Goal: Check status: Check status

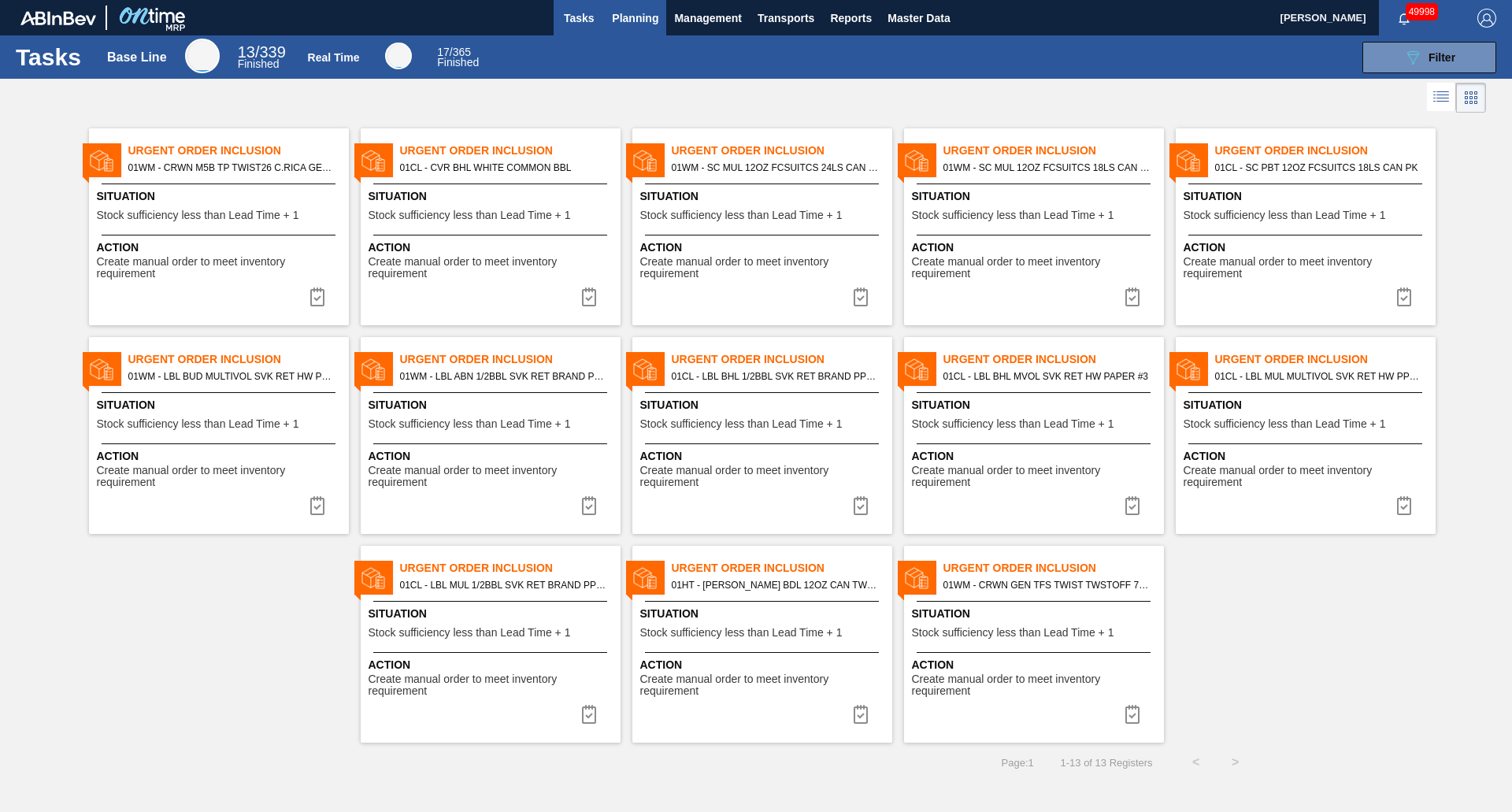
click at [608, 20] on button "Planning" at bounding box center [635, 18] width 62 height 35
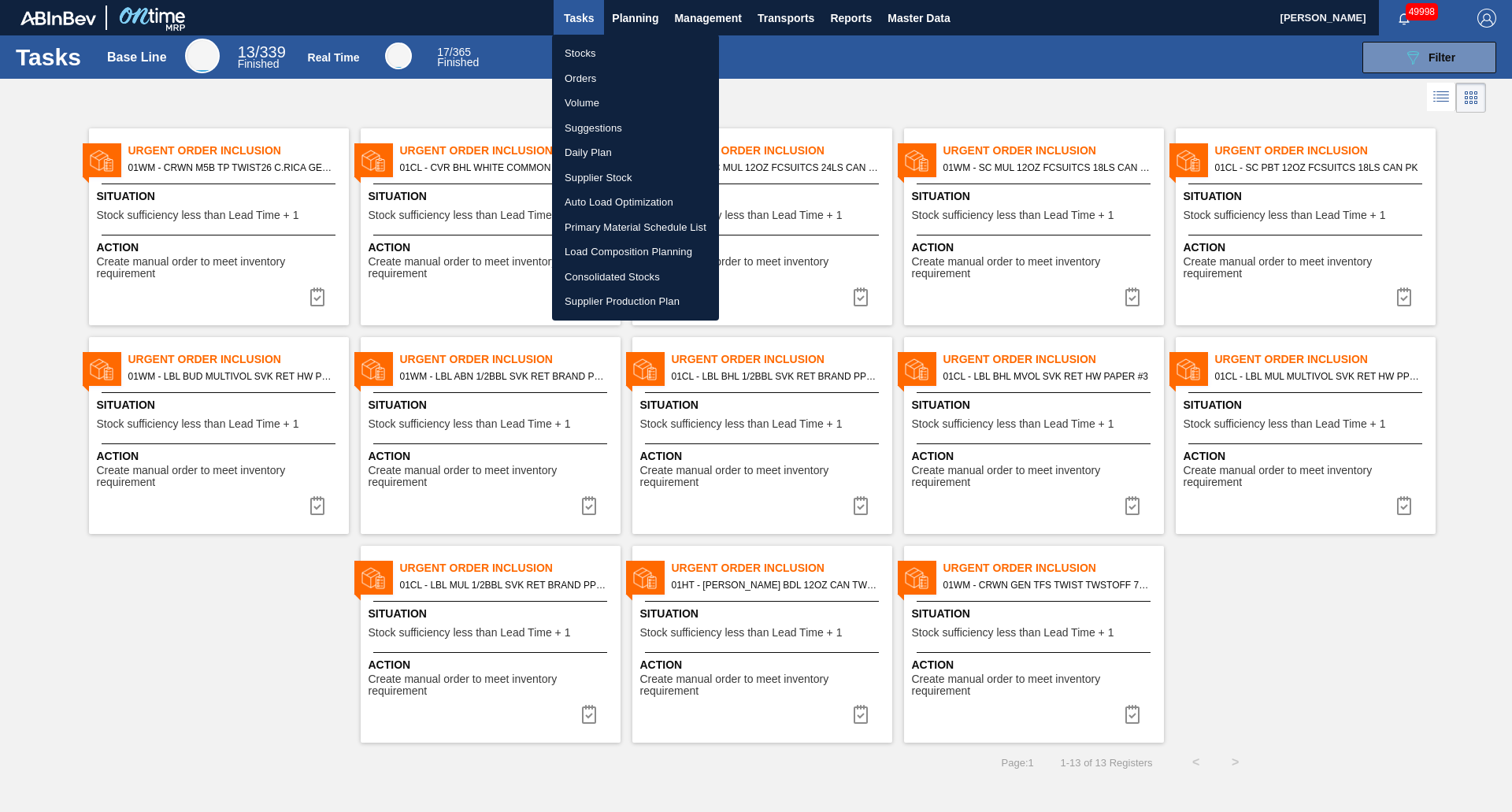
click at [630, 51] on li "Stocks" at bounding box center [635, 54] width 167 height 25
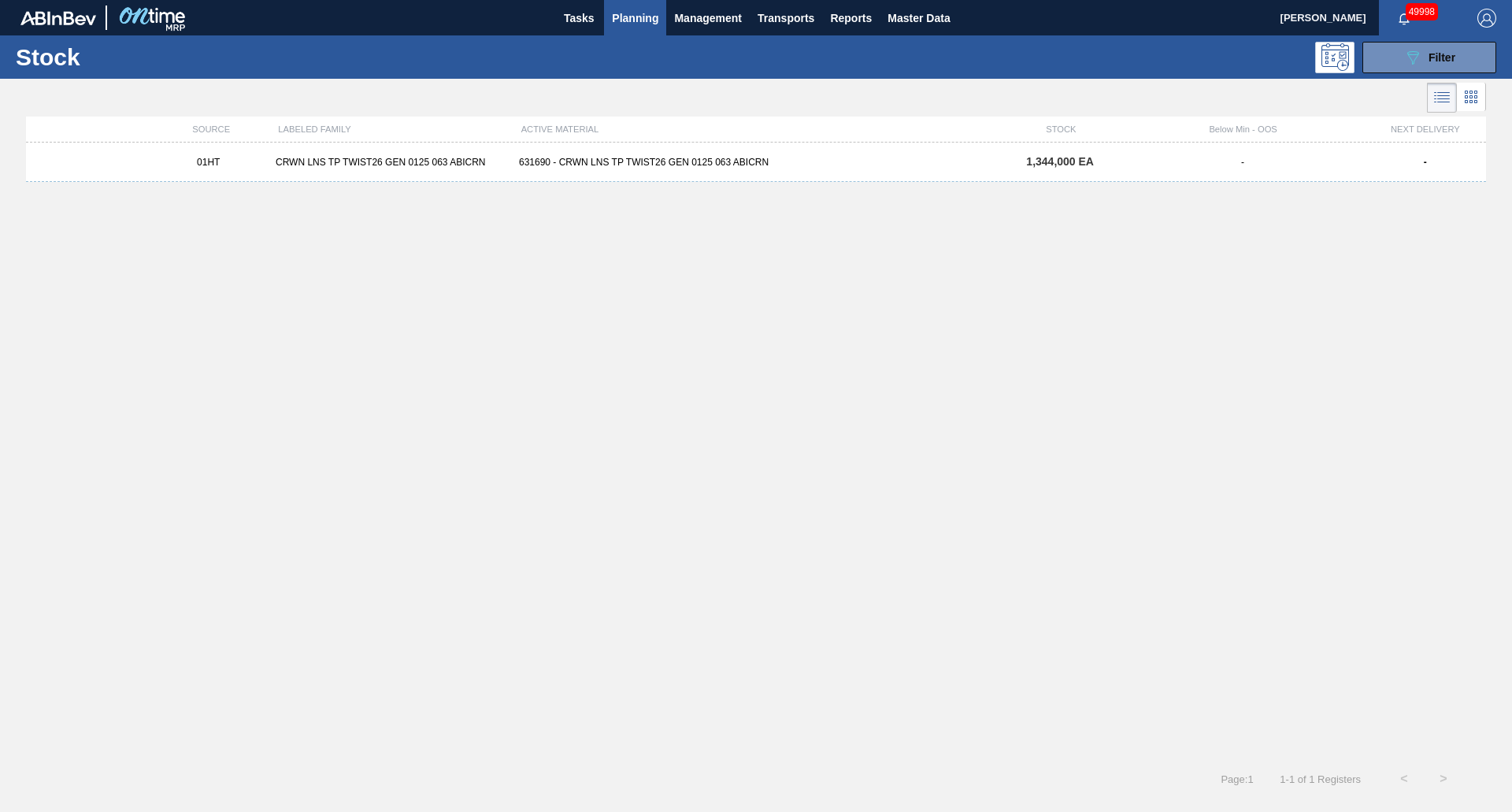
click at [656, 24] on span "Planning" at bounding box center [635, 18] width 46 height 18
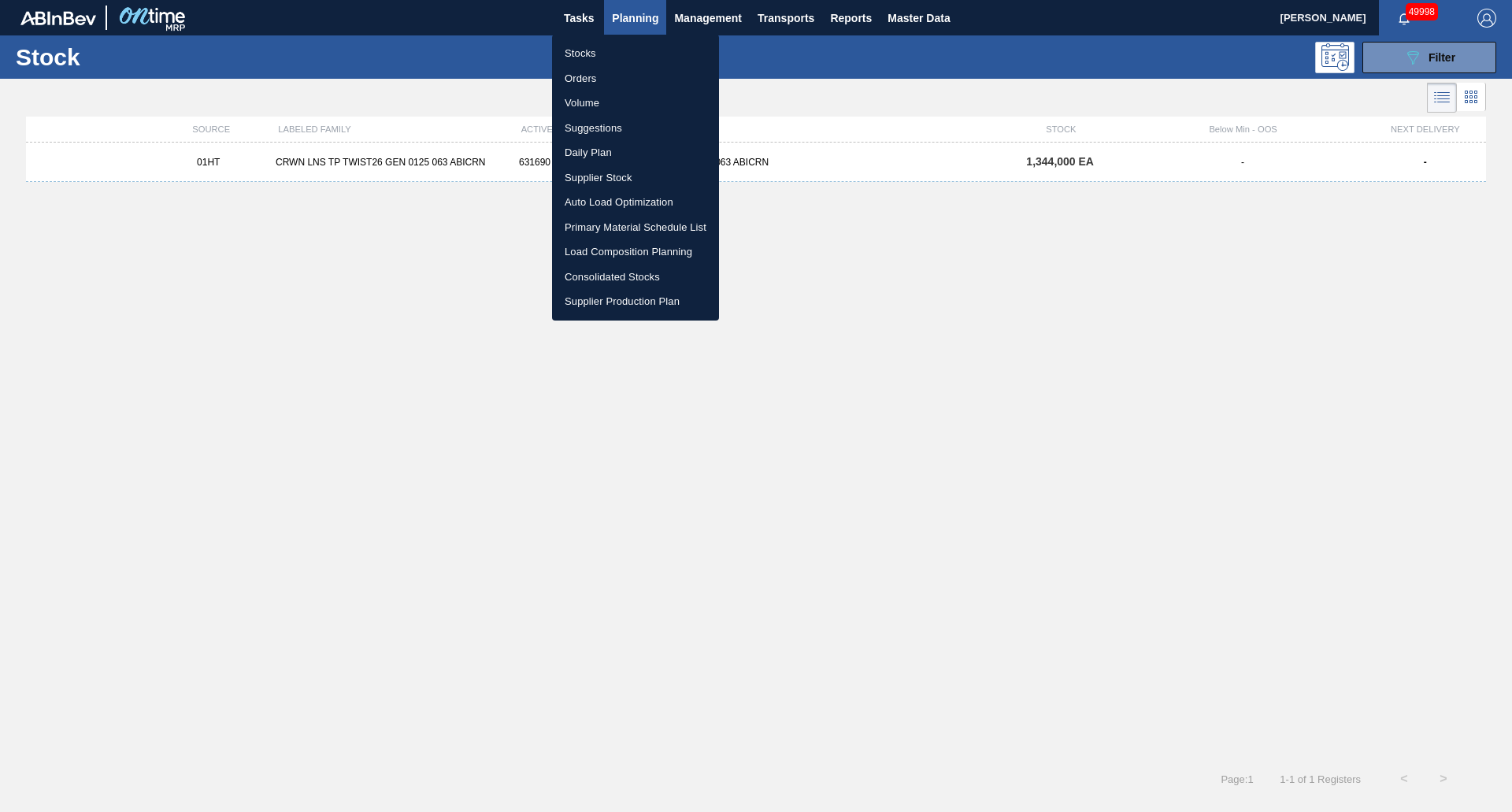
click at [619, 51] on li "Stocks" at bounding box center [635, 54] width 167 height 25
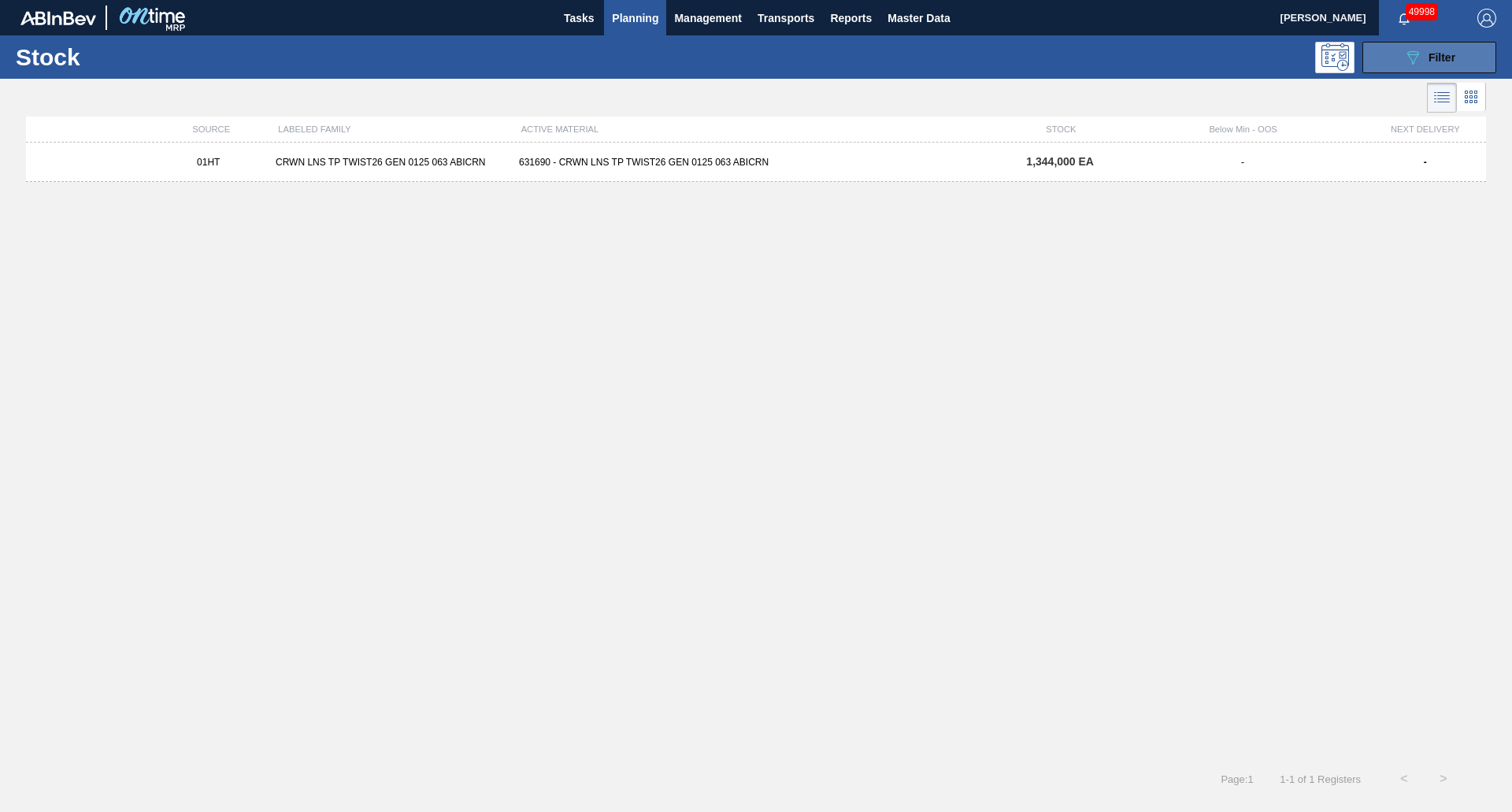
click at [1441, 60] on span "Filter" at bounding box center [1442, 57] width 27 height 13
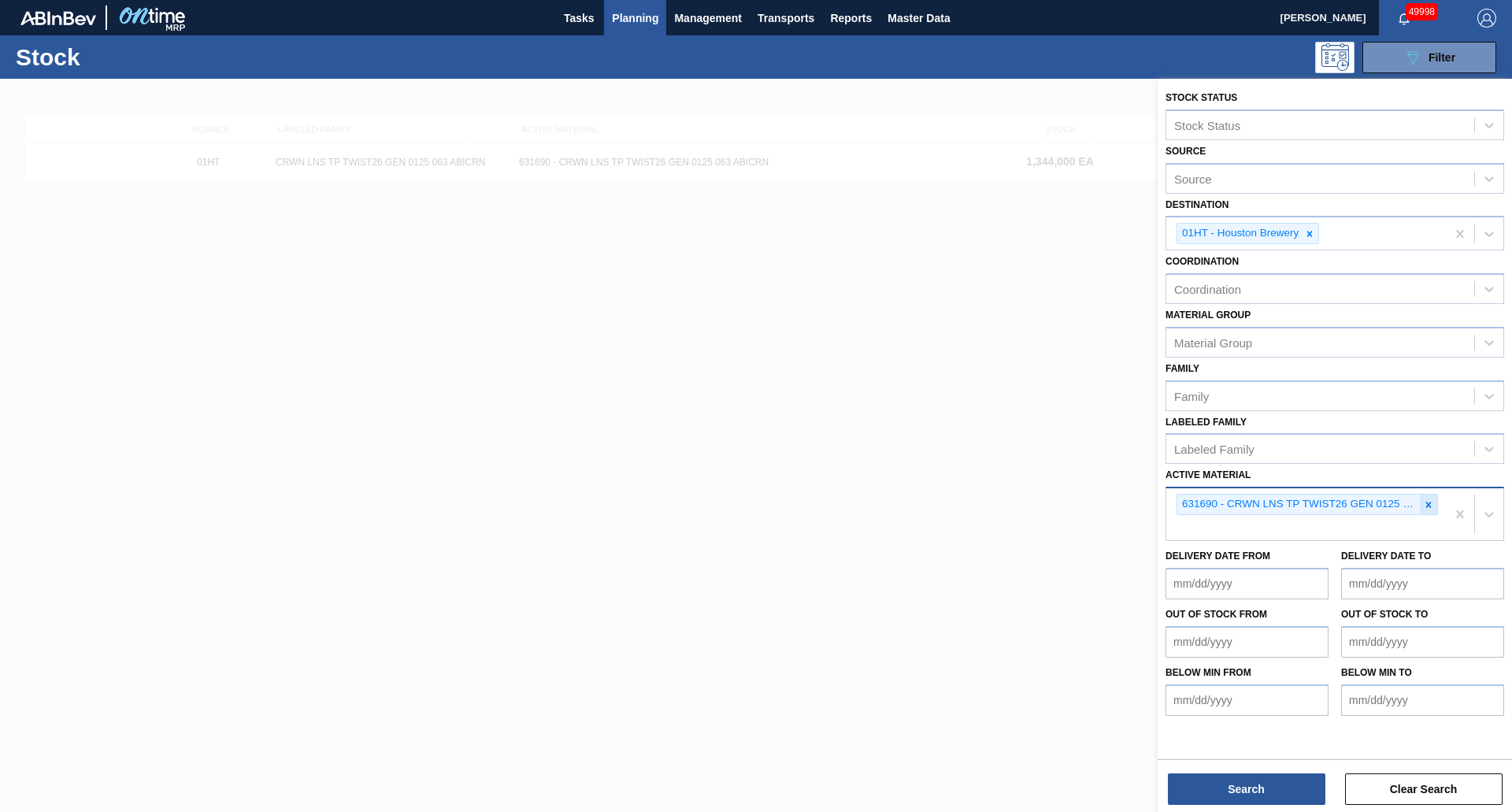
click at [1425, 505] on icon at bounding box center [1429, 504] width 11 height 11
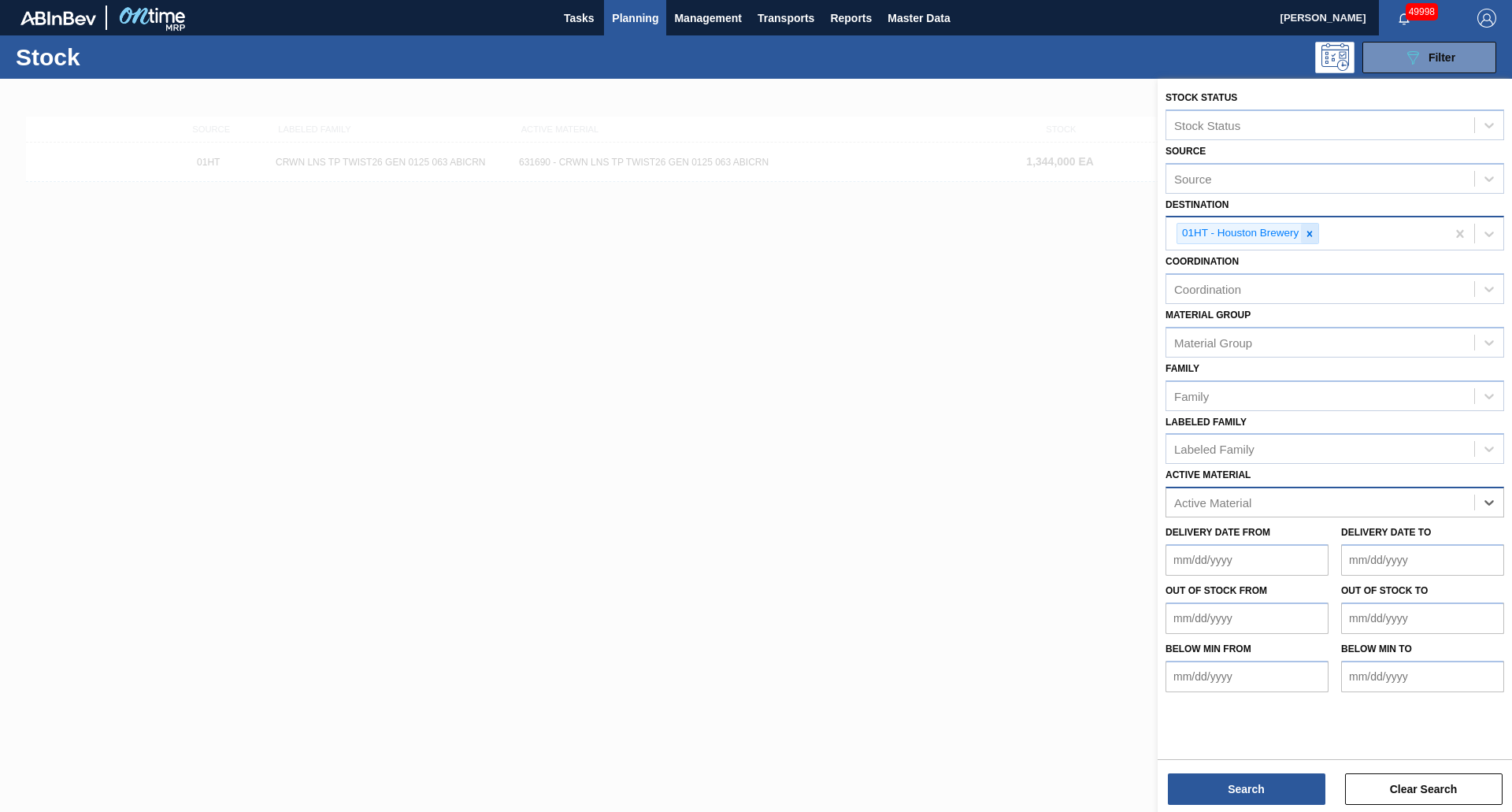
click at [1314, 232] on icon at bounding box center [1309, 234] width 11 height 11
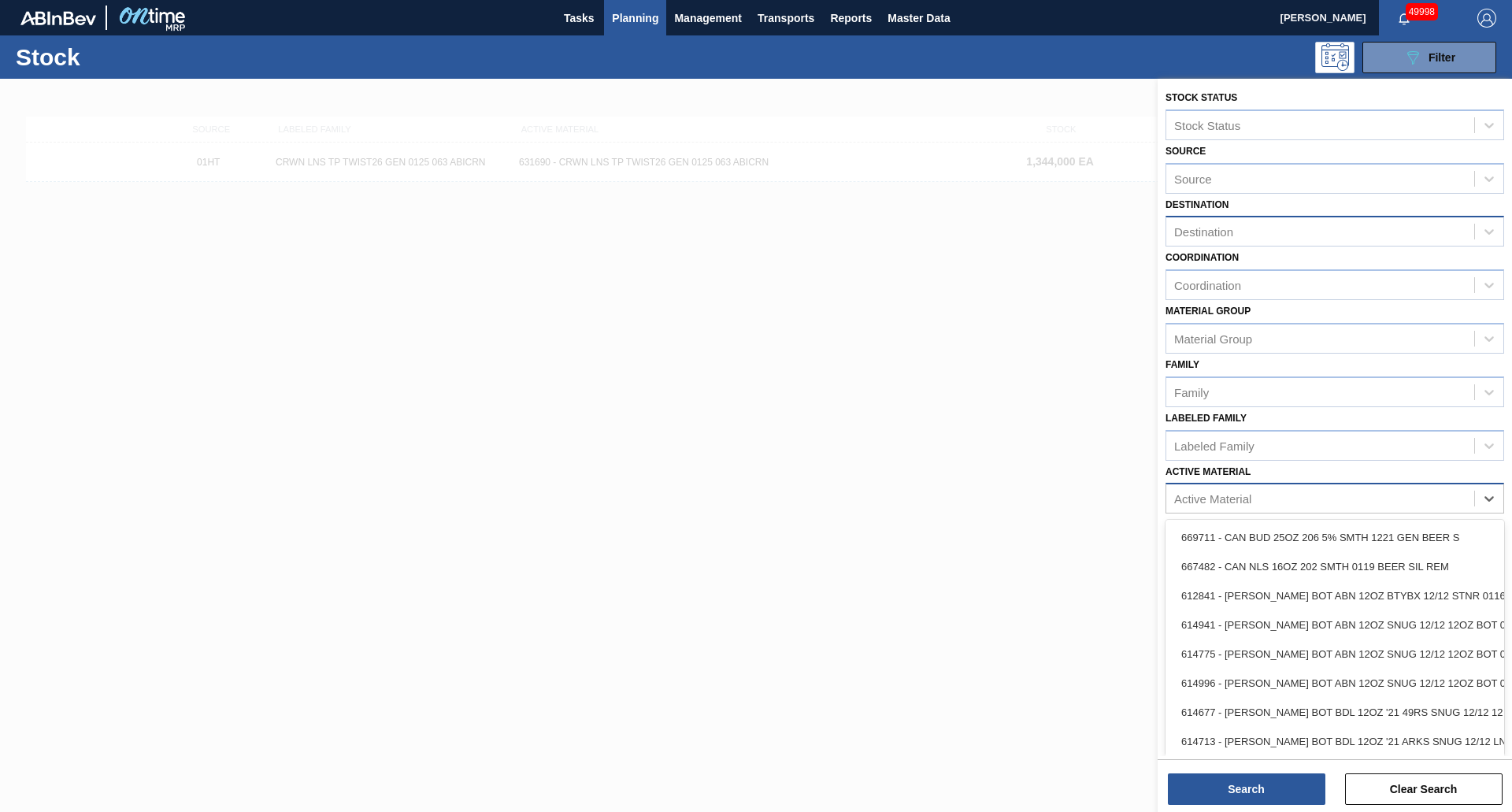
click at [1204, 498] on div "Active Material" at bounding box center [1213, 499] width 77 height 13
type Material "620864"
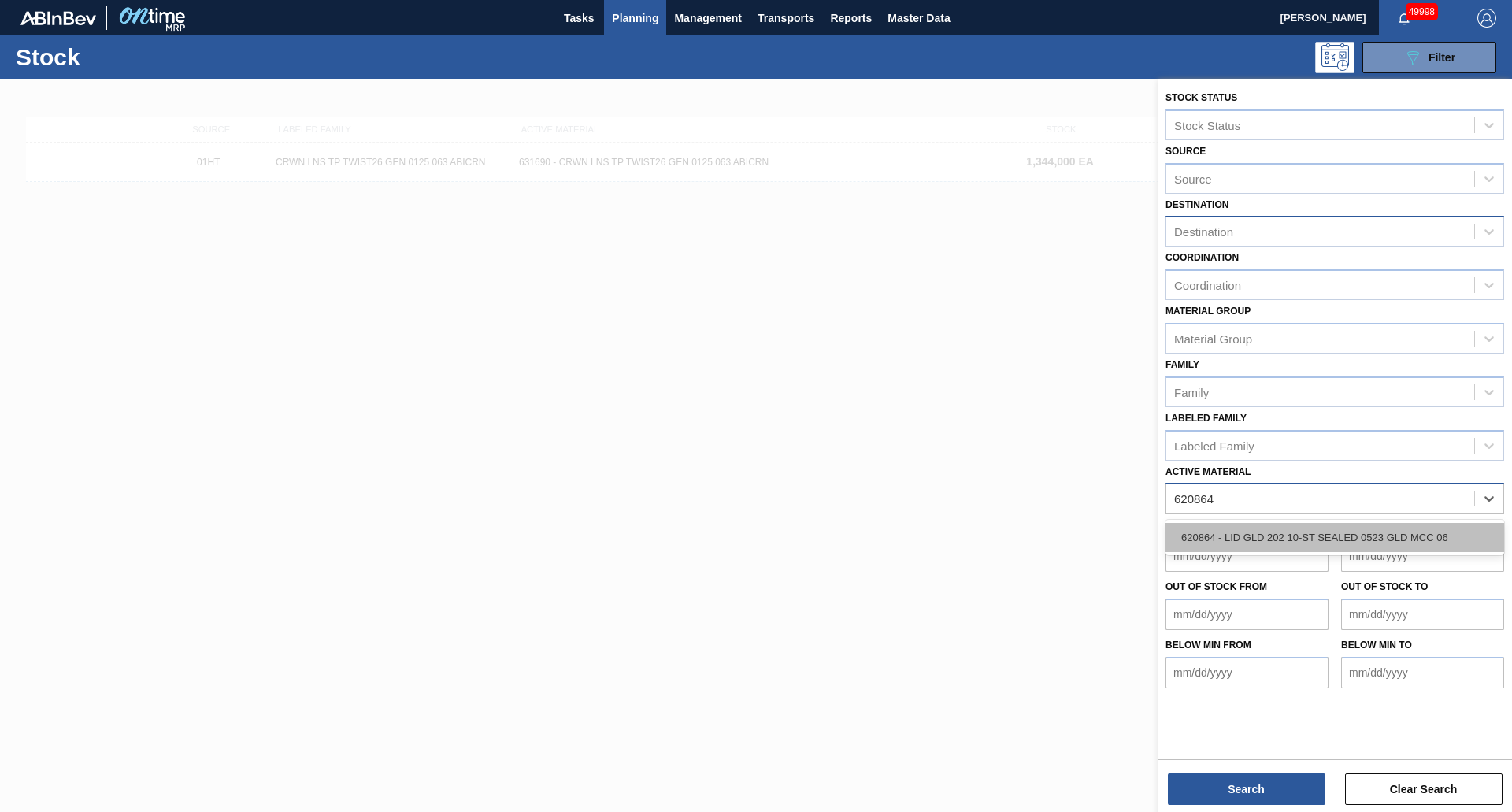
click at [1257, 533] on div "620864 - LID GLD 202 10-ST SEALED 0523 GLD MCC 06" at bounding box center [1335, 537] width 339 height 29
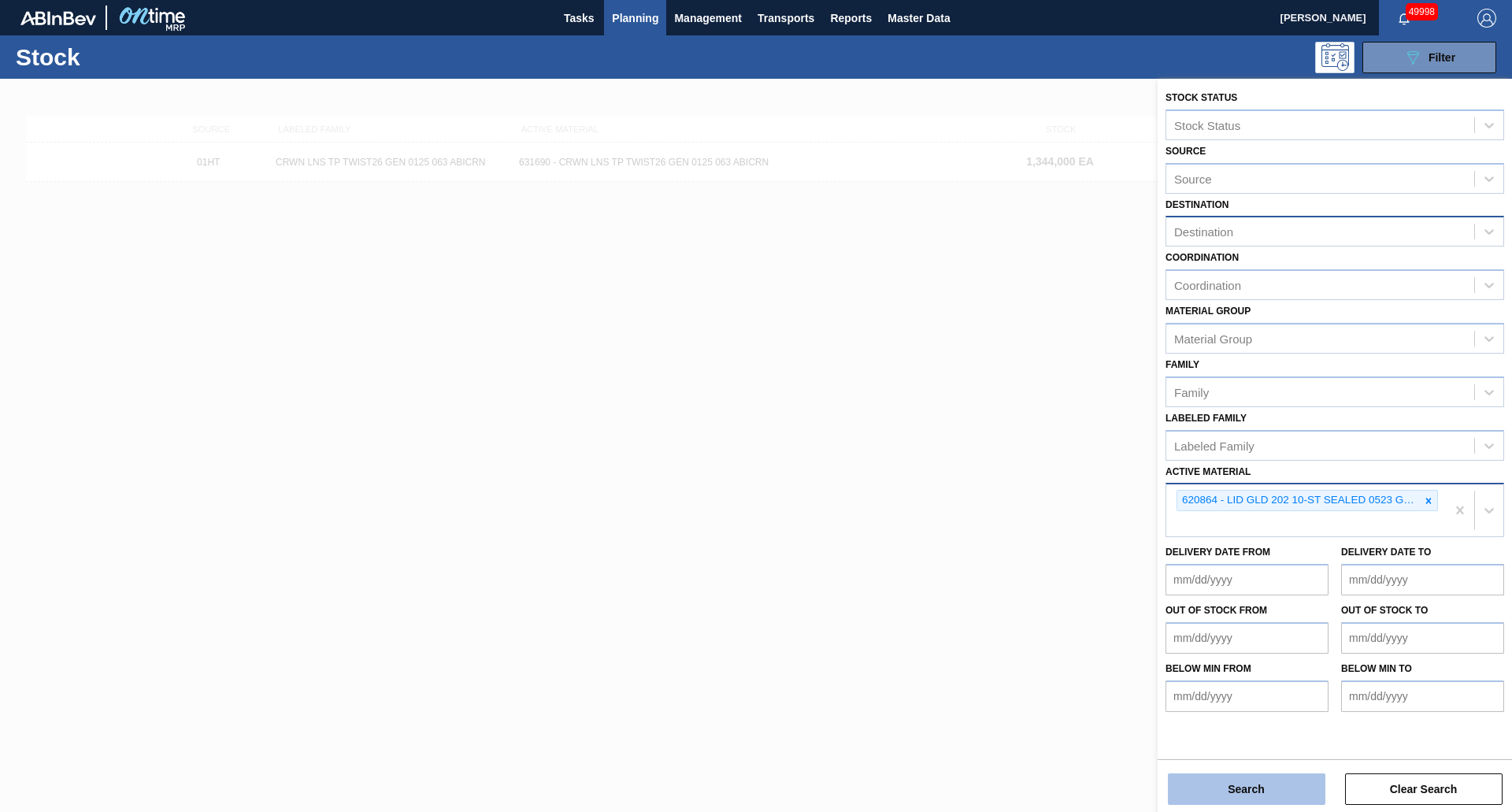
click at [1222, 793] on button "Search" at bounding box center [1246, 788] width 157 height 31
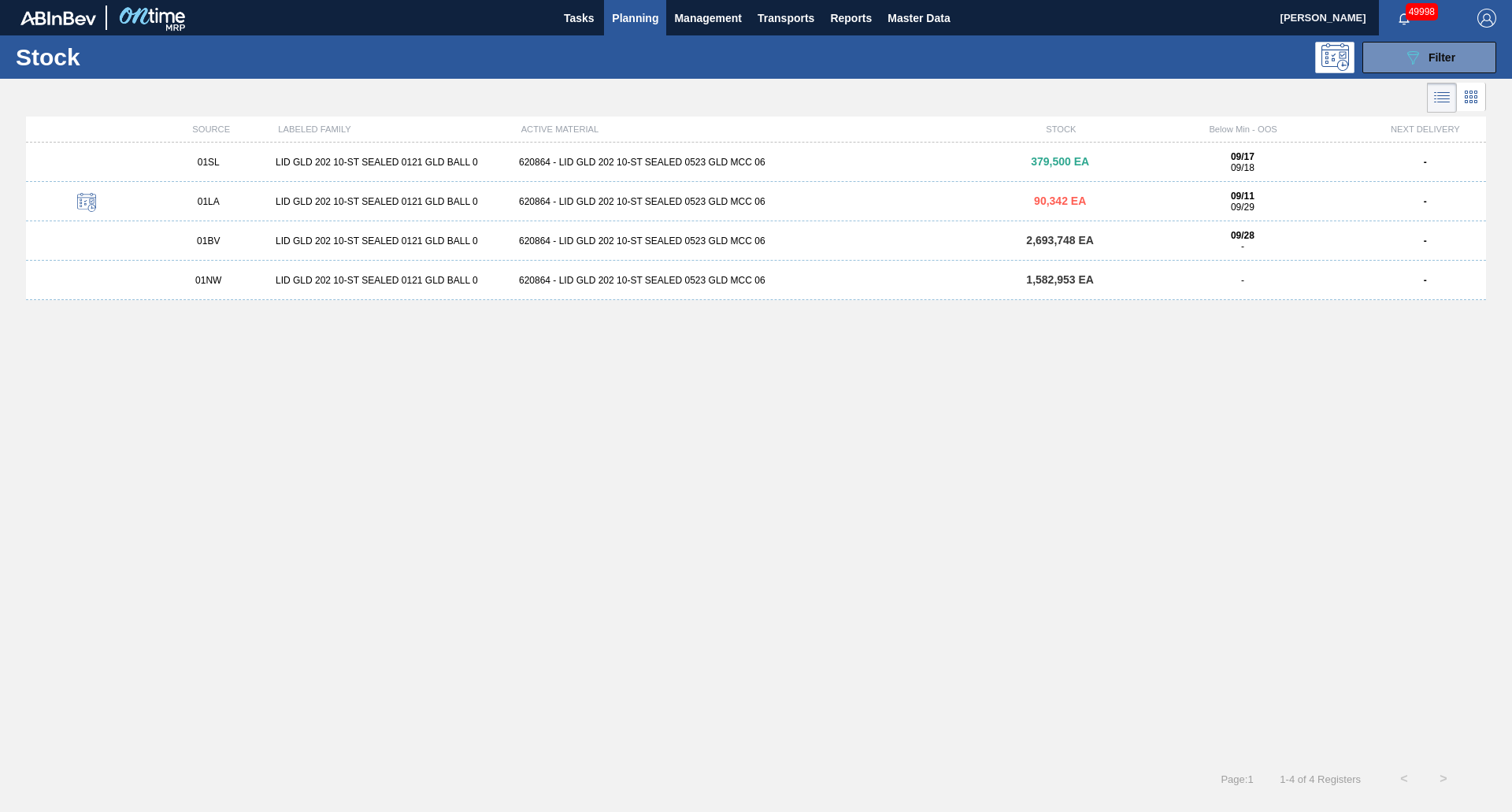
click at [349, 161] on div "LID GLD 202 10-ST SEALED 0121 GLD BALL 0" at bounding box center [392, 162] width 244 height 11
click at [1434, 49] on div "089F7B8B-B2A5-4AFE-B5C0-19BA573D28AC Filter" at bounding box center [1430, 57] width 52 height 18
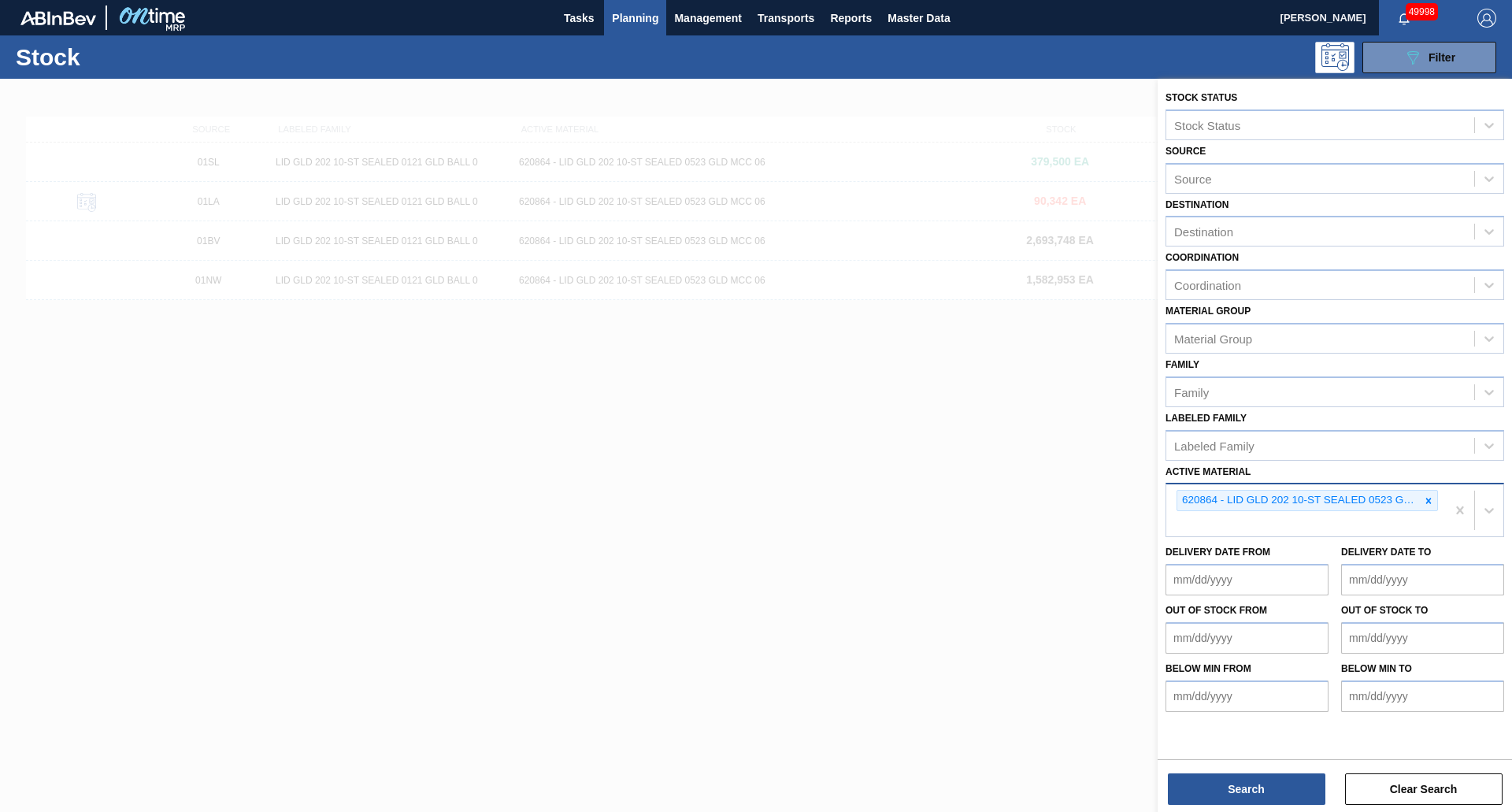
click at [1420, 494] on div "620864 - LID GLD 202 10-ST SEALED 0523 GLD MCC 06" at bounding box center [1307, 500] width 261 height 21
click at [1425, 500] on icon at bounding box center [1429, 501] width 11 height 11
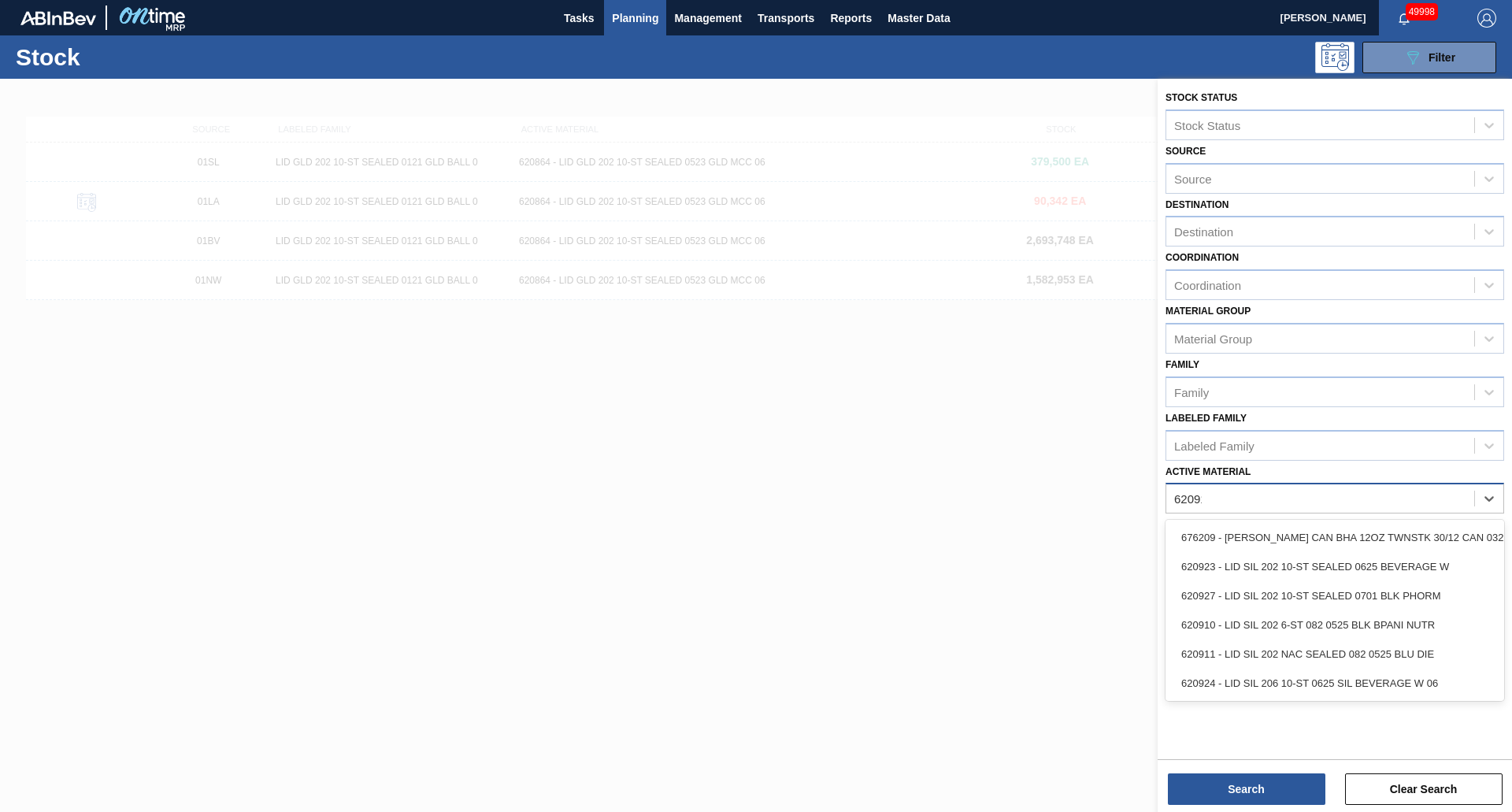
type Material "620911"
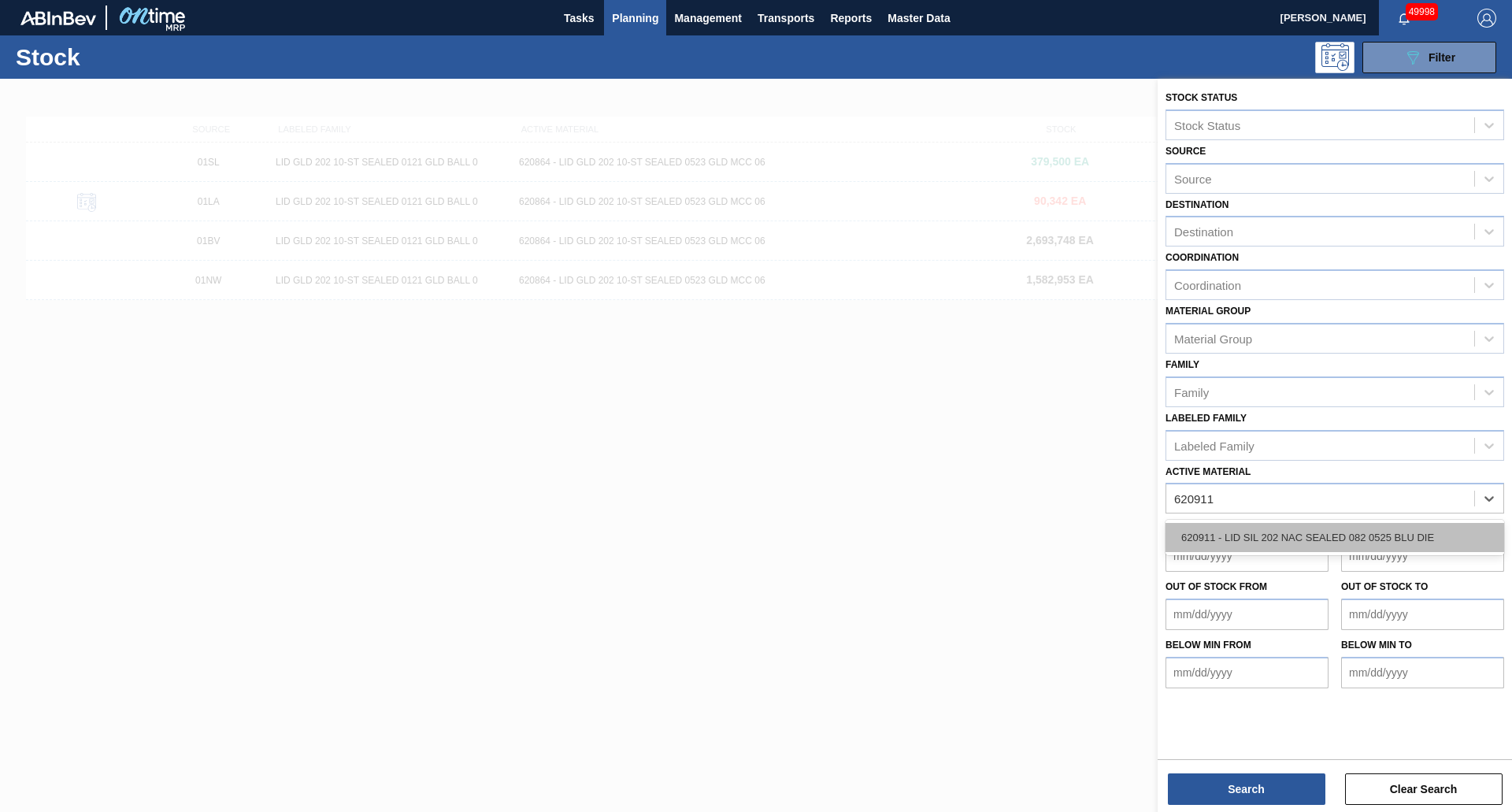
click at [1391, 524] on div "620911 - LID SIL 202 NAC SEALED 082 0525 BLU DIE" at bounding box center [1335, 537] width 339 height 29
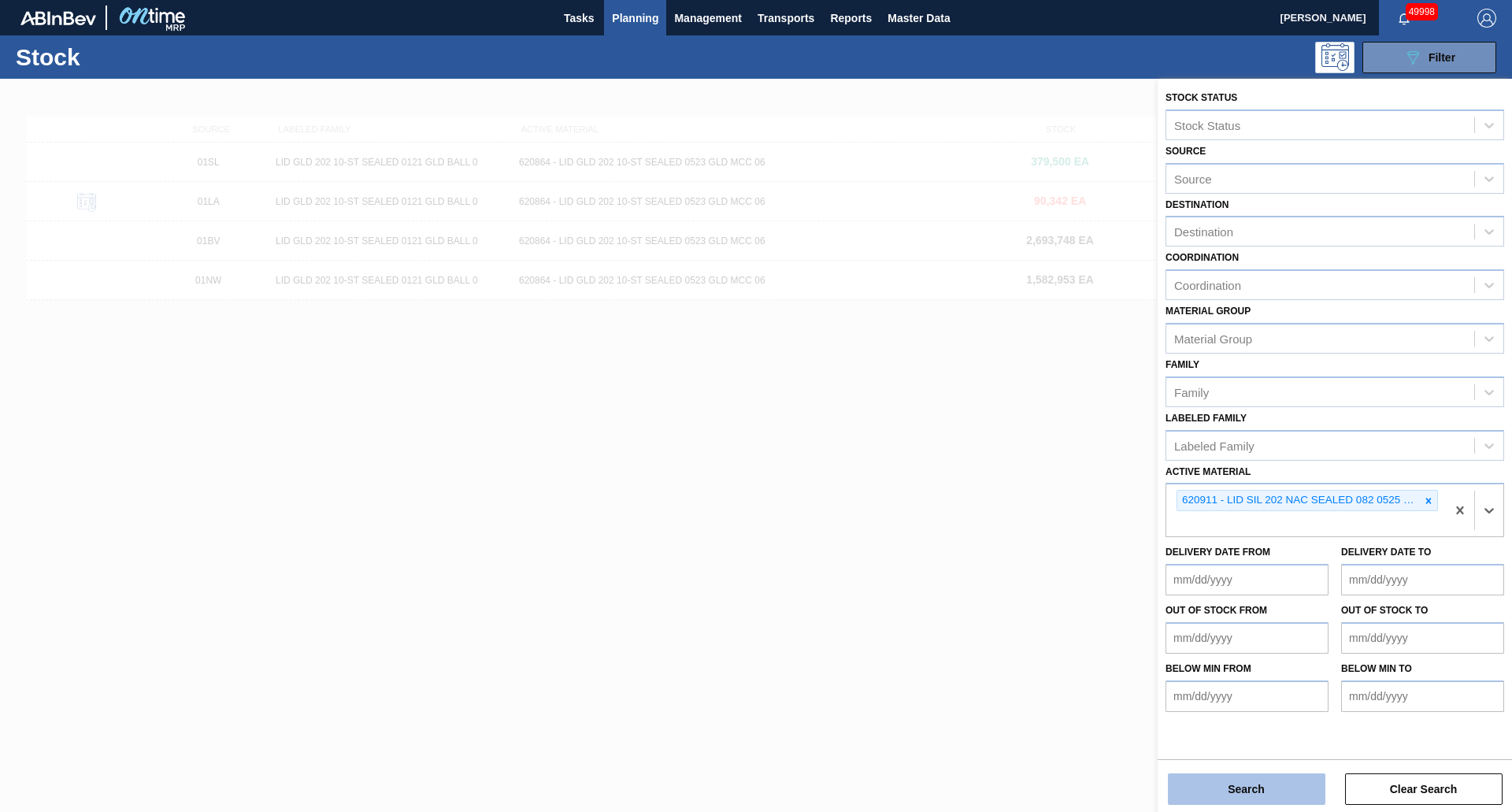
click at [1233, 785] on button "Search" at bounding box center [1246, 788] width 157 height 31
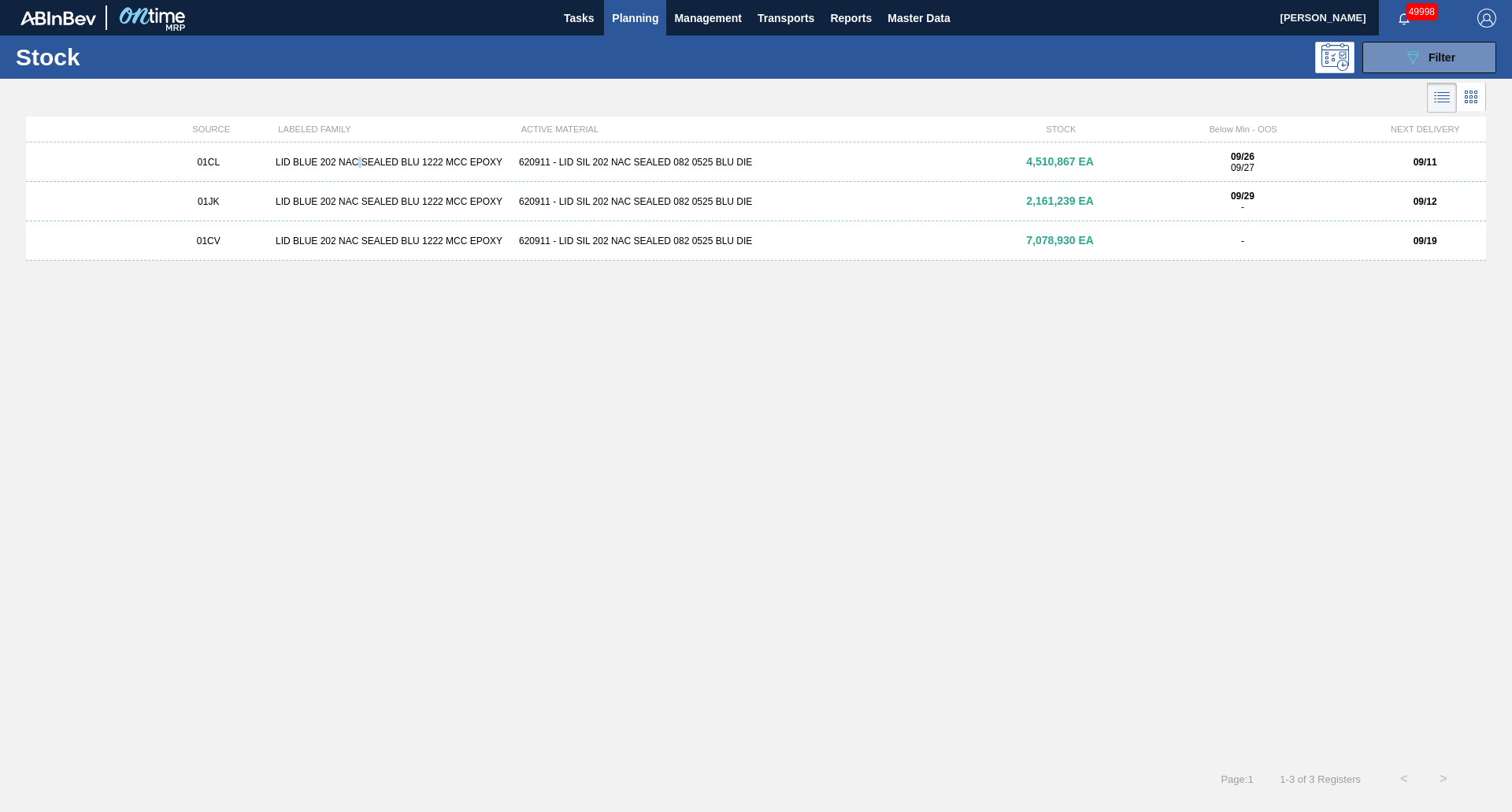
click at [361, 157] on div "LID BLUE 202 NAC SEALED BLU 1222 MCC EPOXY" at bounding box center [392, 162] width 244 height 11
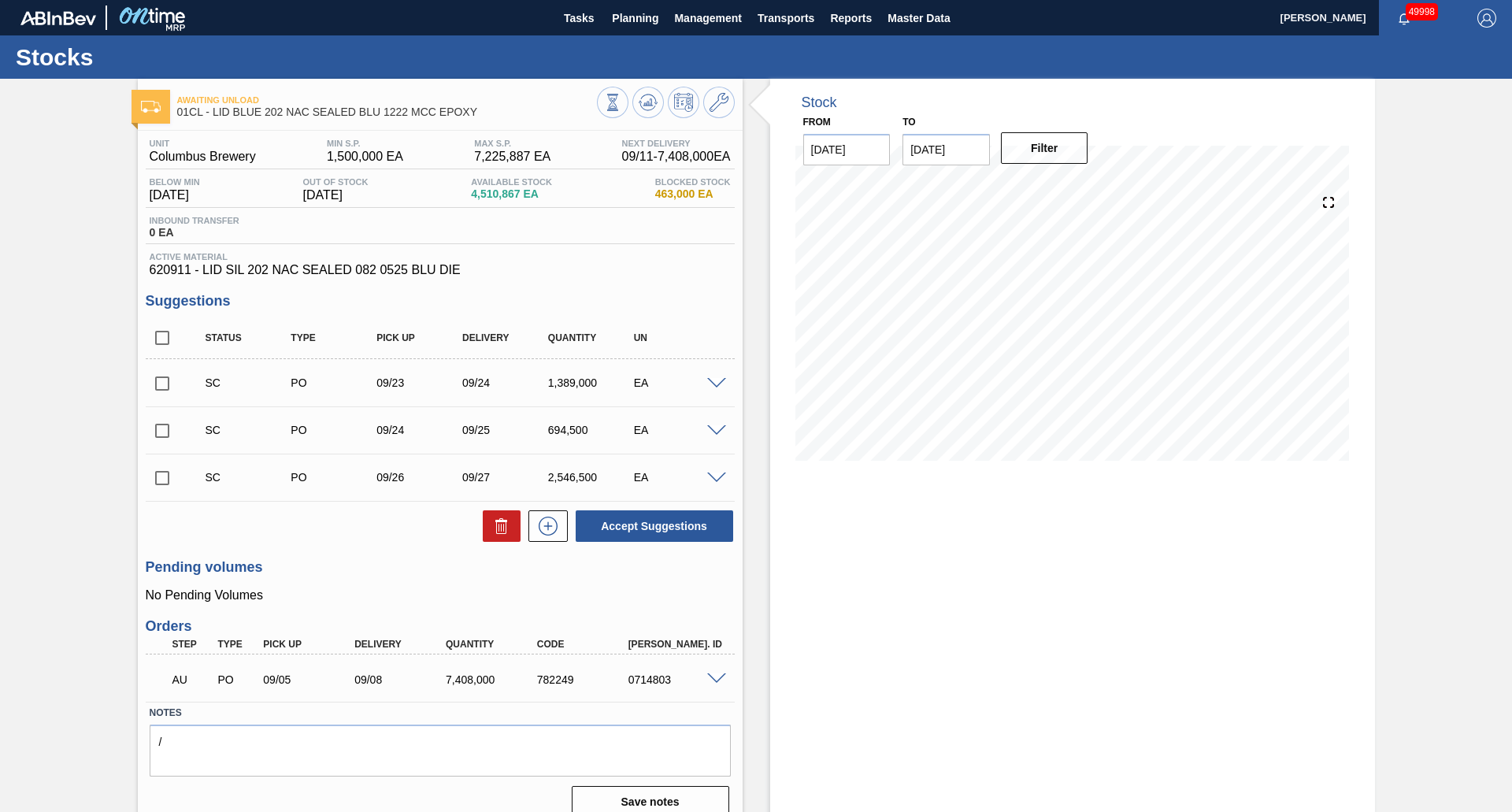
click at [976, 152] on input "[DATE]" at bounding box center [946, 149] width 87 height 31
click at [1251, 693] on div "Stock From [DATE] to [DATE] Next Month [DATE] Su Mo Tu We Th Fr Sa 31 1 2 3 4 5…" at bounding box center [1073, 455] width 605 height 752
click at [949, 156] on input "[DATE]" at bounding box center [946, 149] width 87 height 31
click at [1056, 322] on div "26" at bounding box center [1049, 314] width 21 height 21
drag, startPoint x: 946, startPoint y: 136, endPoint x: 960, endPoint y: 145, distance: 16.6
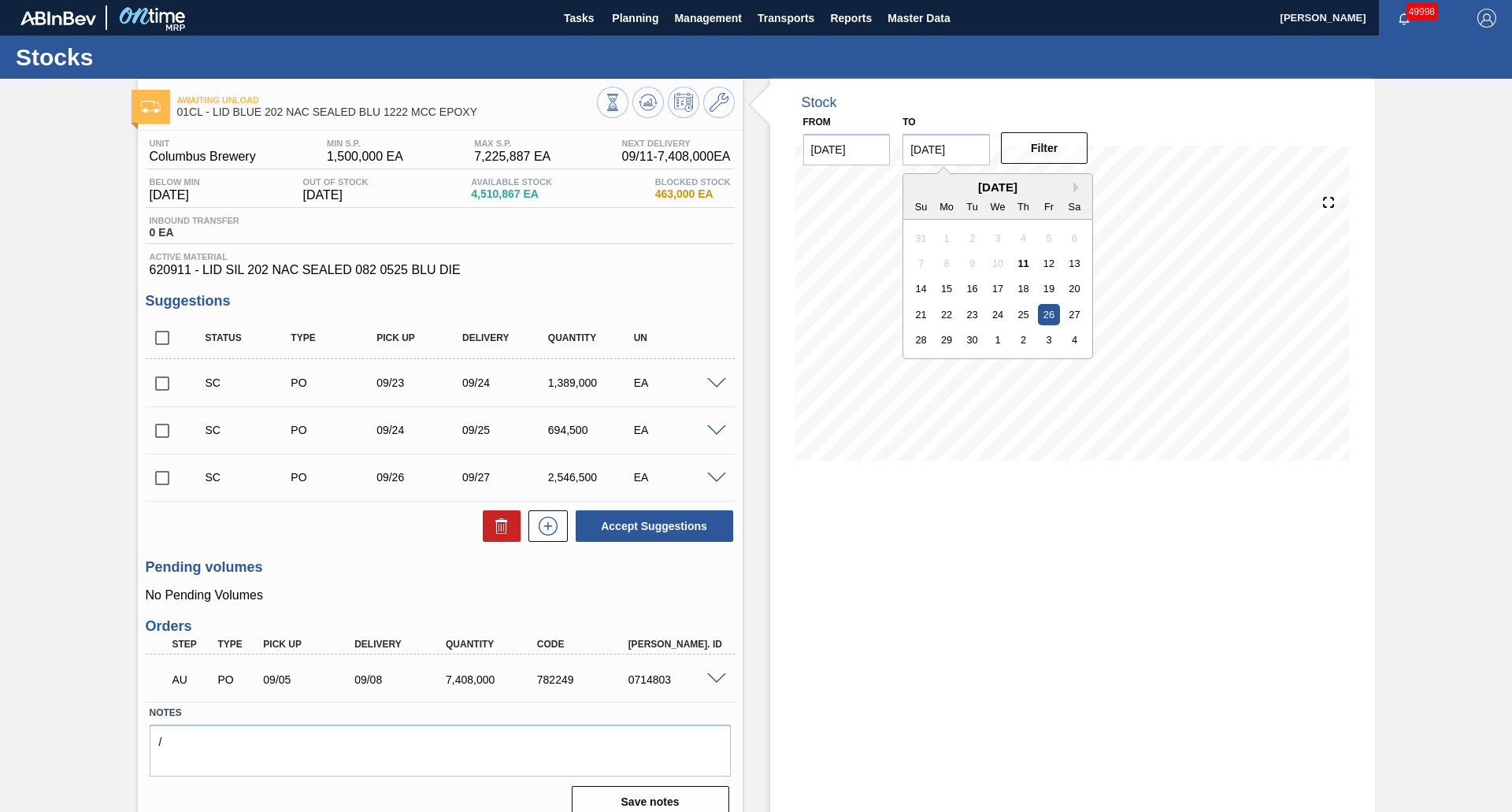
click at [946, 137] on input "[DATE]" at bounding box center [946, 149] width 87 height 31
click at [918, 339] on div "28" at bounding box center [920, 340] width 21 height 21
type input "[DATE]"
click at [1056, 145] on button "Filter" at bounding box center [1045, 147] width 87 height 31
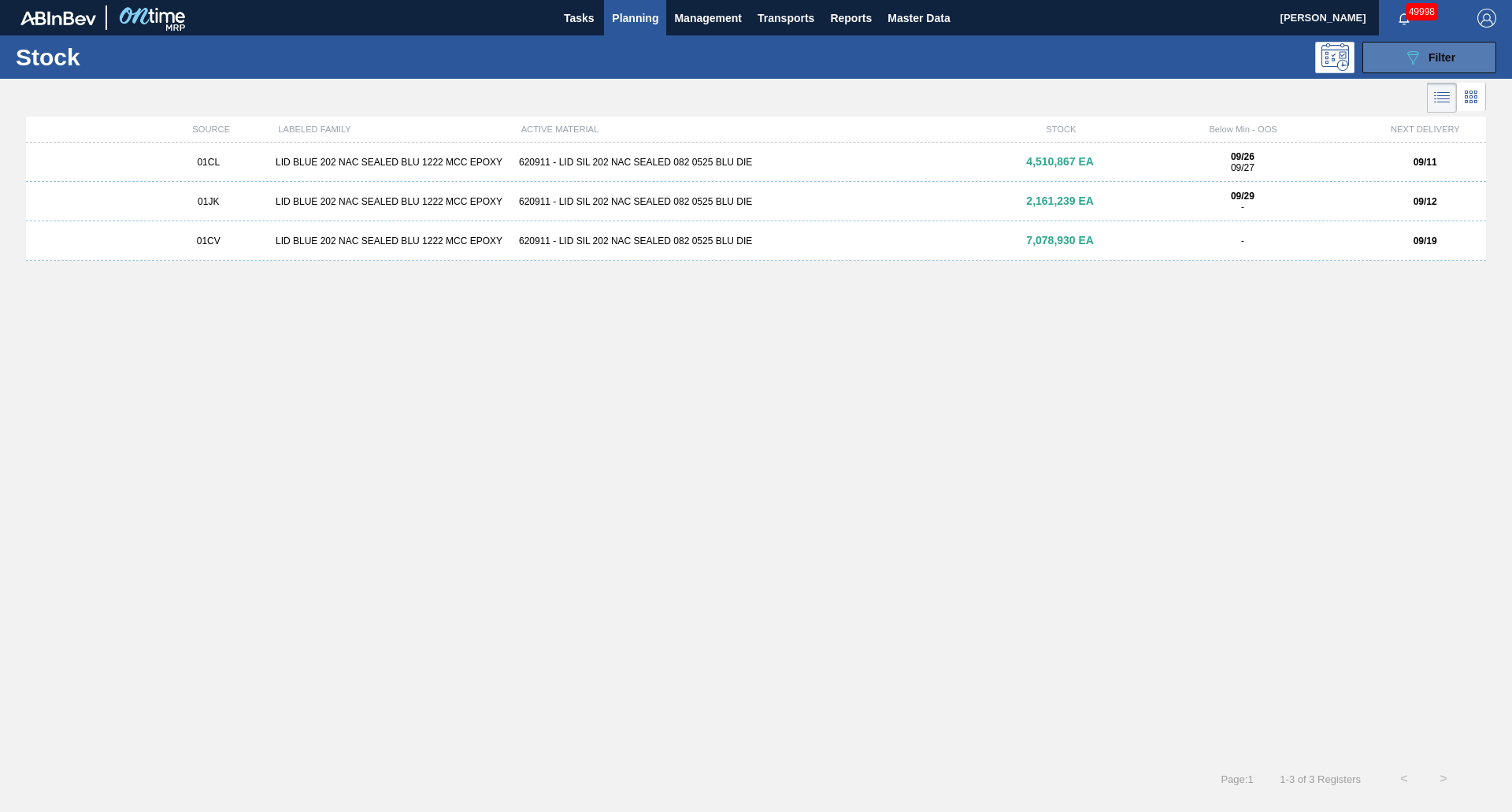
click at [1401, 57] on button "089F7B8B-B2A5-4AFE-B5C0-19BA573D28AC Filter" at bounding box center [1429, 57] width 134 height 31
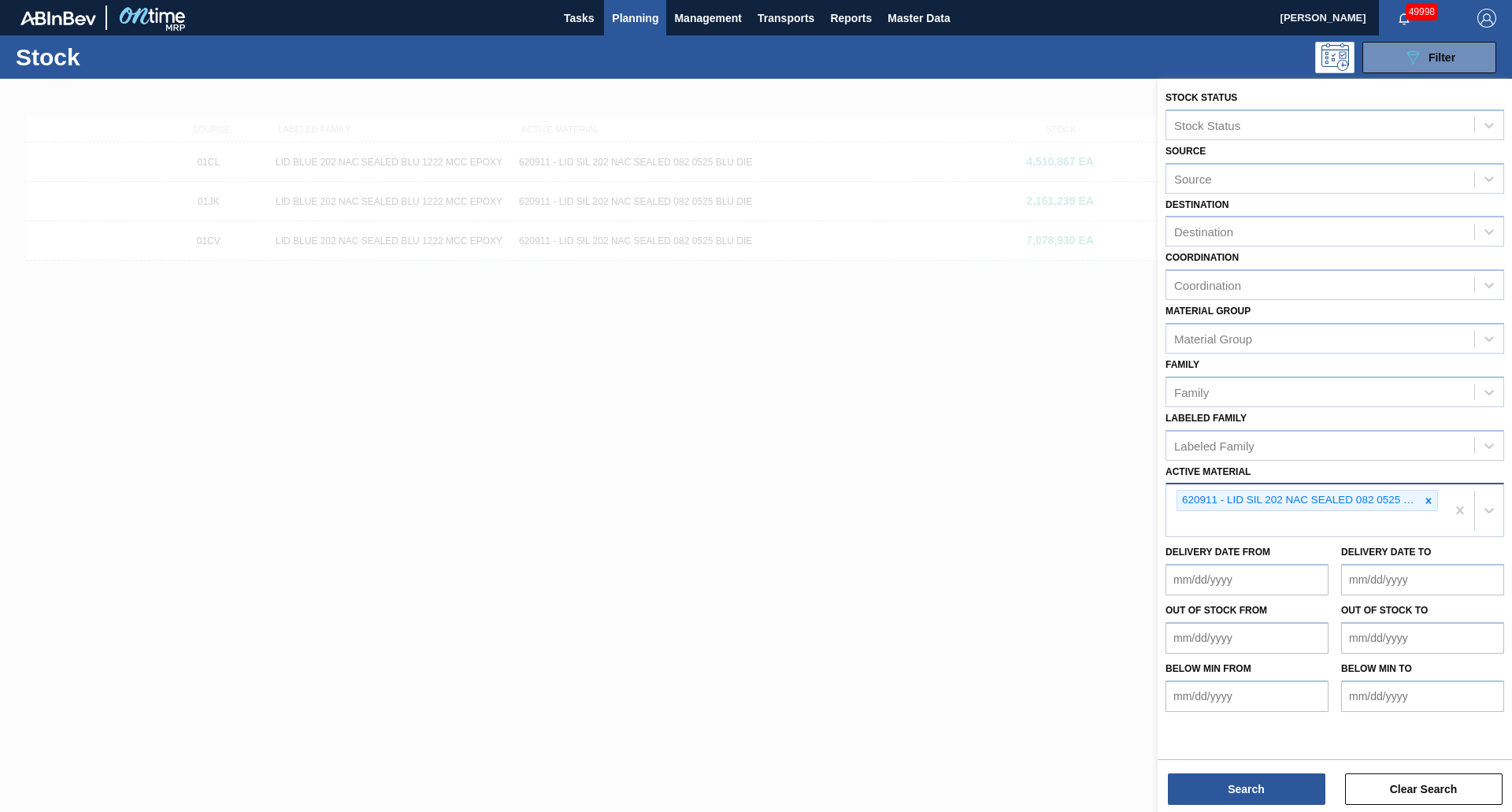
click at [1424, 496] on div at bounding box center [1429, 500] width 18 height 19
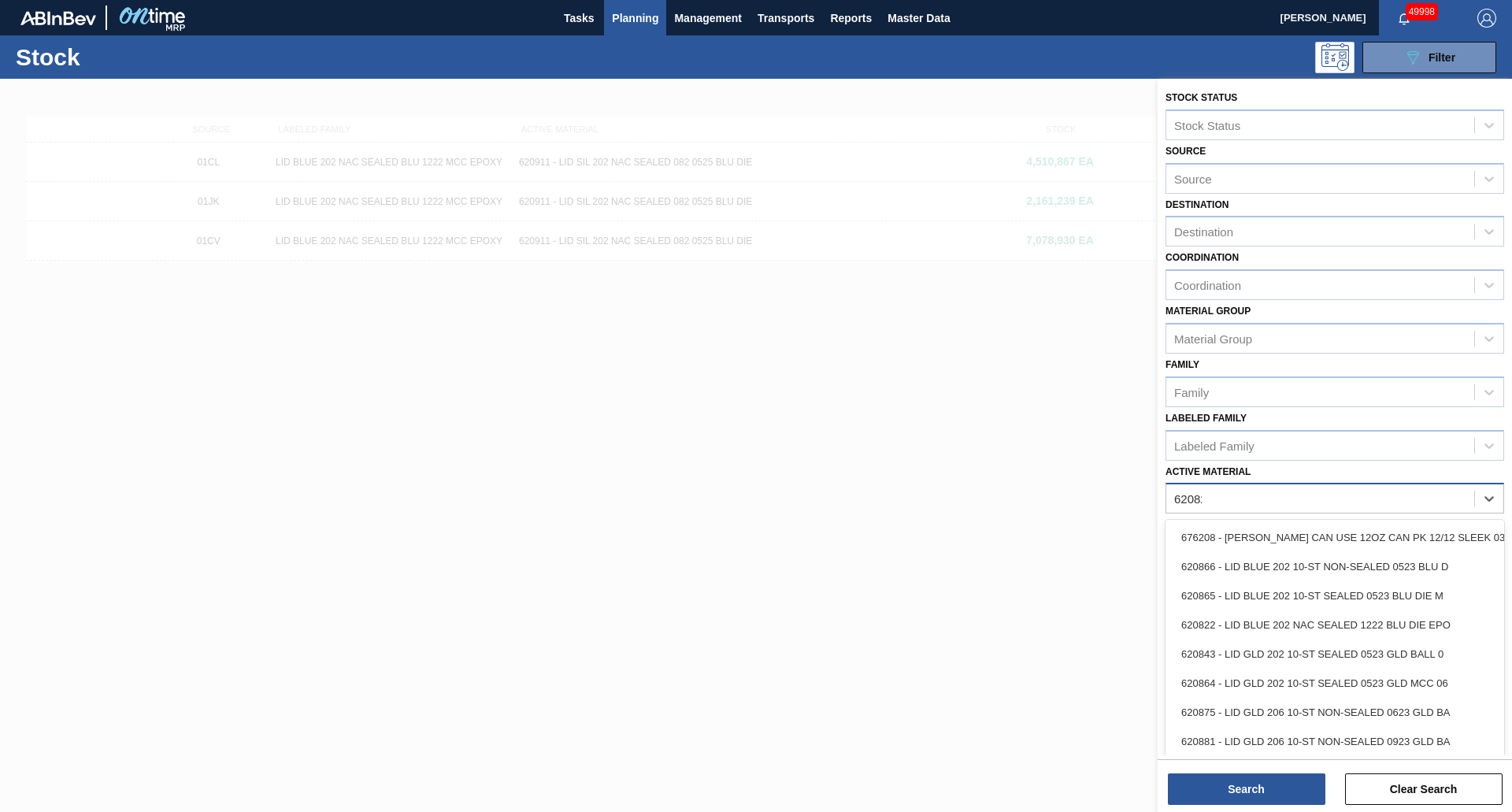
type Material "620823"
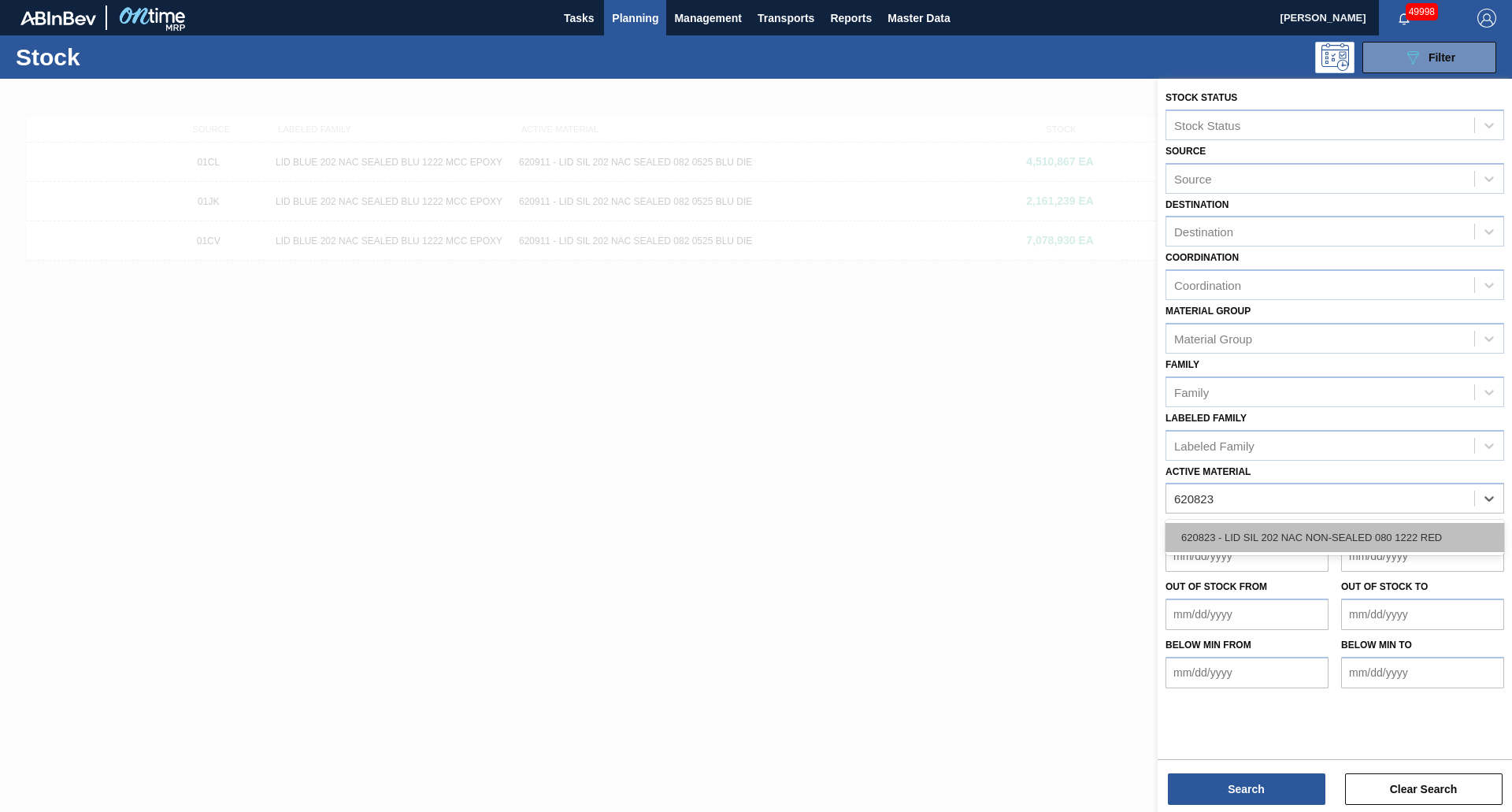
click at [1401, 530] on div "620823 - LID SIL 202 NAC NON-SEALED 080 1222 RED" at bounding box center [1335, 537] width 339 height 29
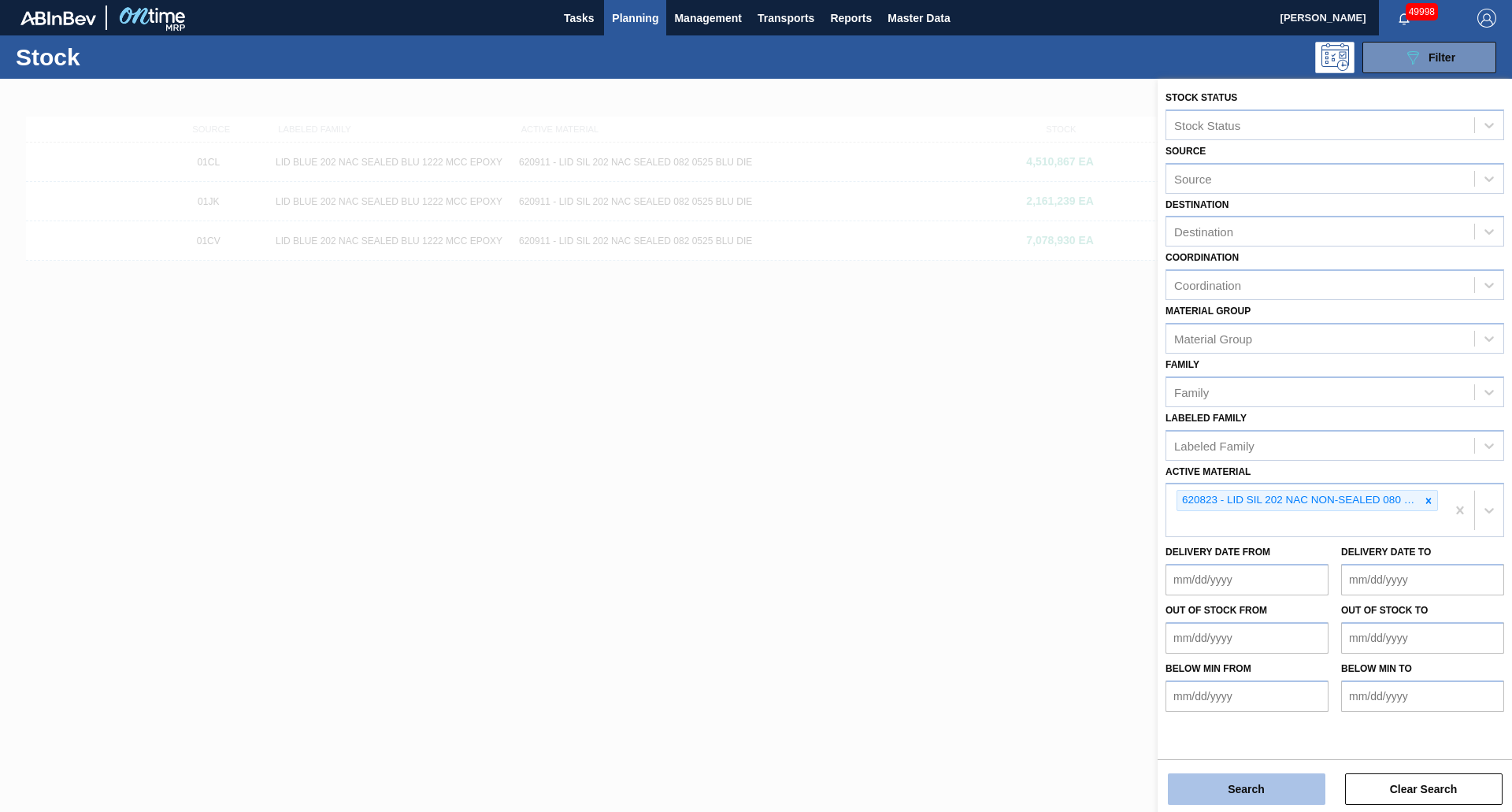
click at [1224, 788] on button "Search" at bounding box center [1246, 788] width 157 height 31
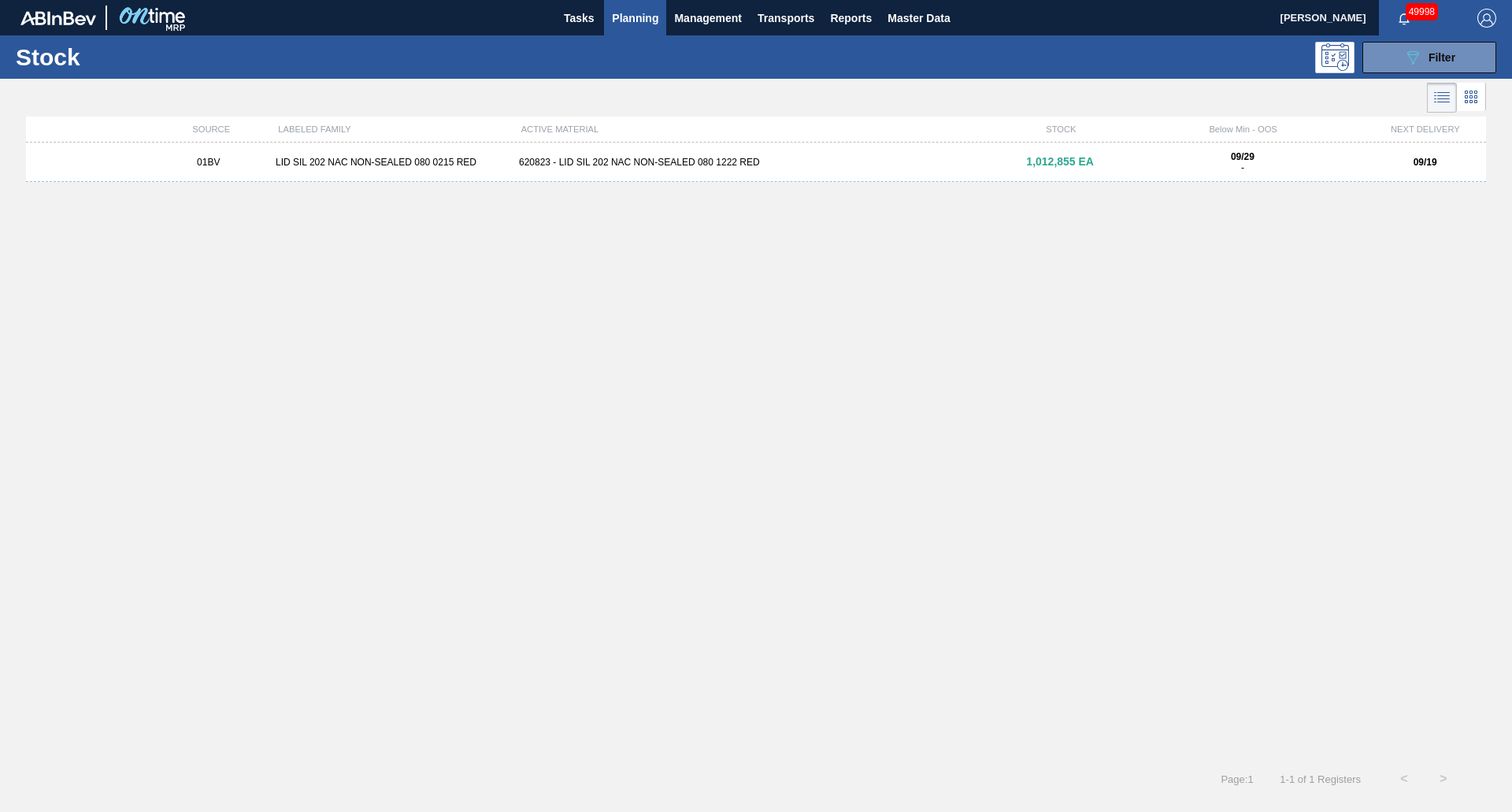
click at [634, 182] on div "01BV LID SIL 202 NAC NON-SEALED 080 0215 RED 620823 - LID SIL 202 NAC NON-SEALE…" at bounding box center [756, 162] width 1461 height 40
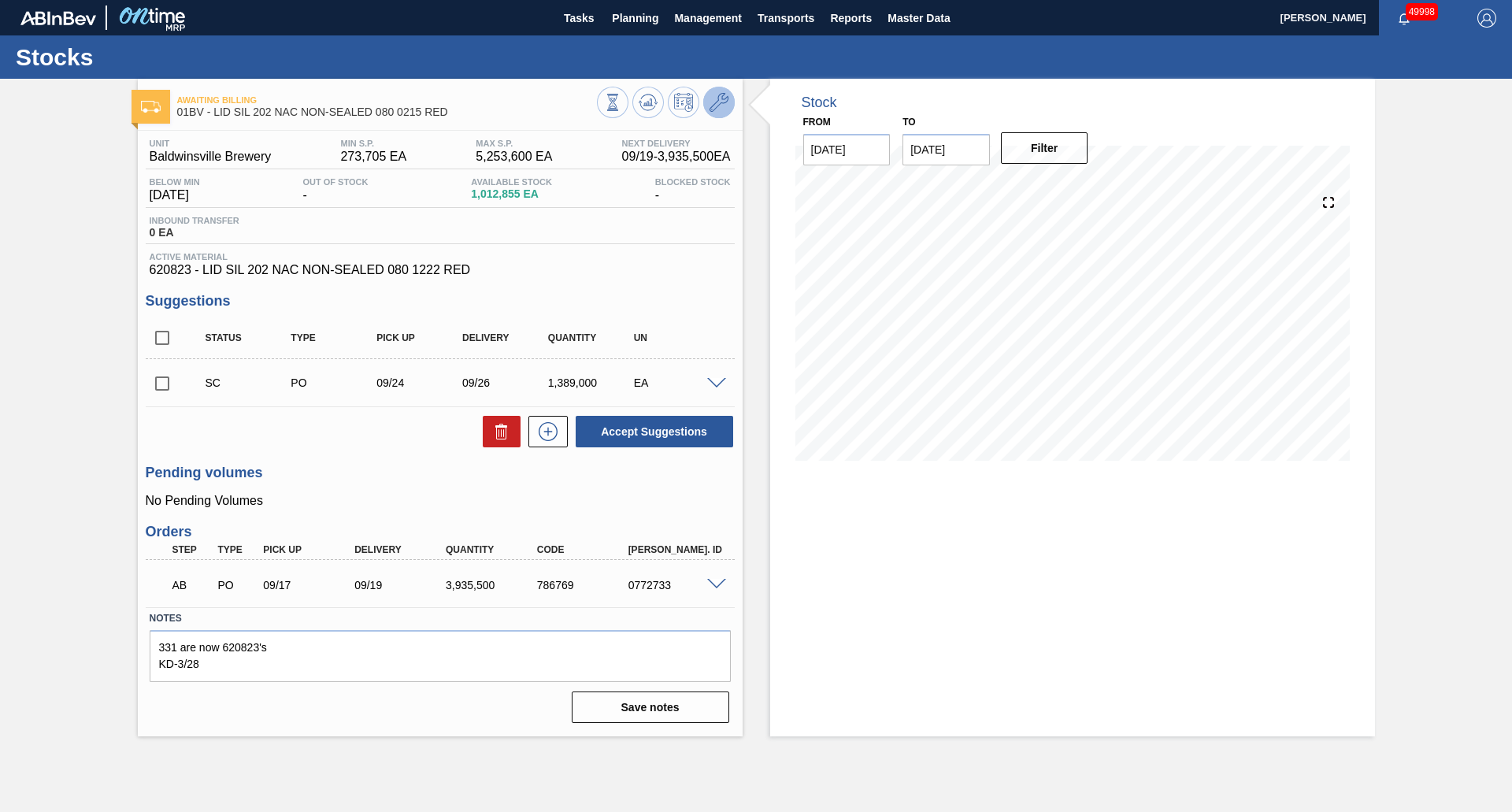
click at [730, 107] on button at bounding box center [719, 102] width 31 height 31
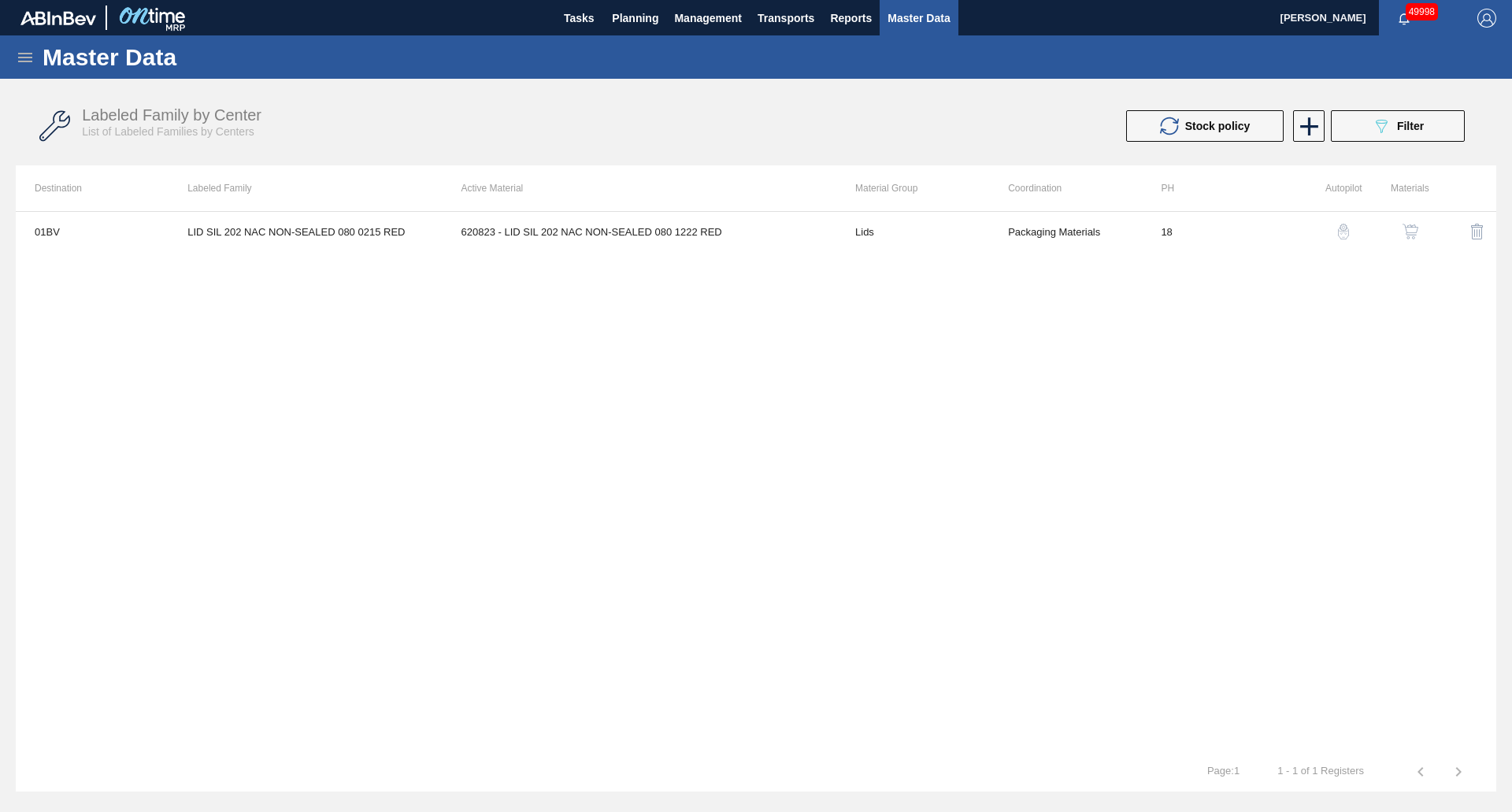
click at [1272, 227] on td "18" at bounding box center [1219, 231] width 153 height 40
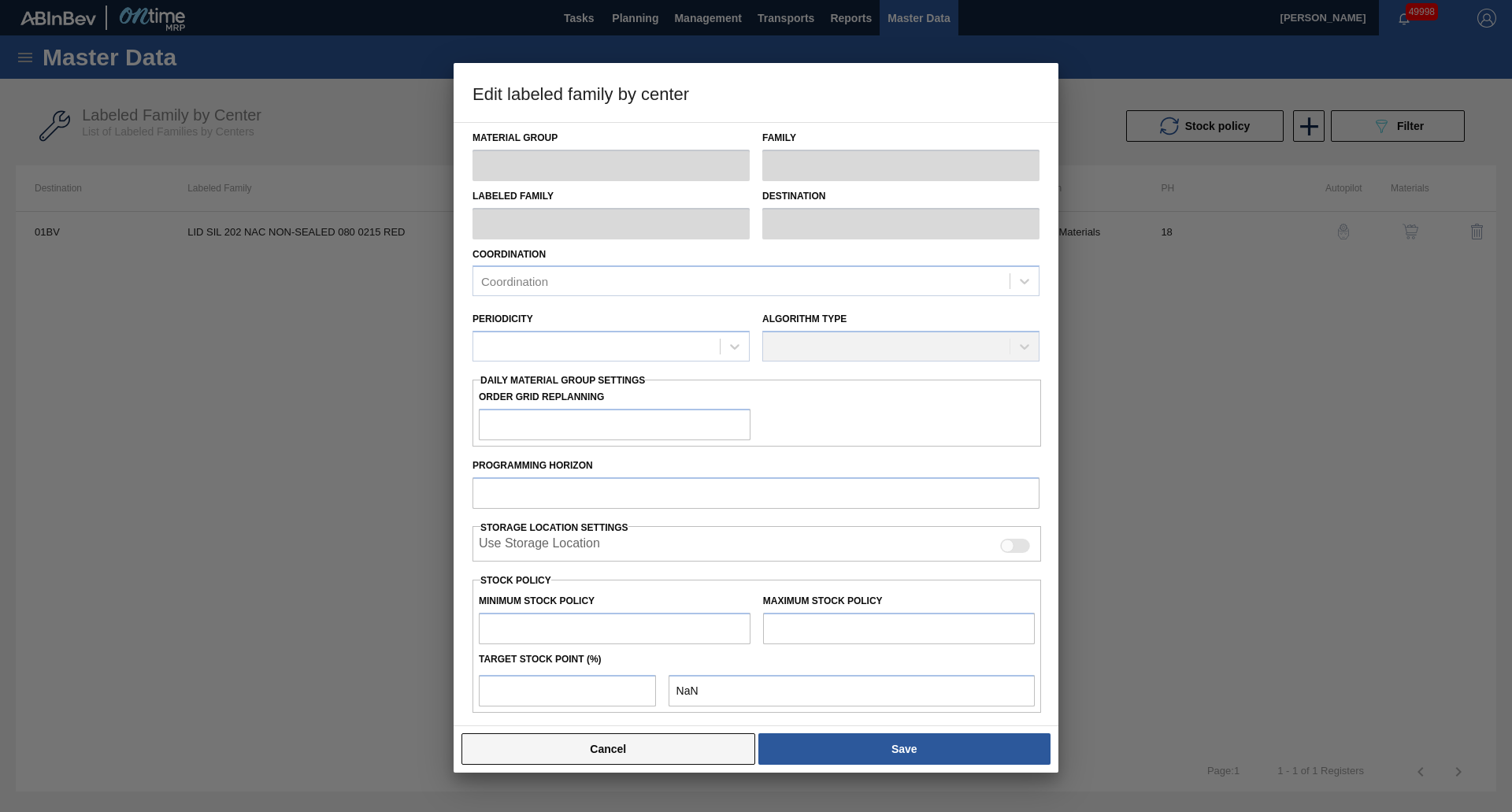
drag, startPoint x: 688, startPoint y: 770, endPoint x: 685, endPoint y: 757, distance: 13.3
click at [685, 764] on div "Cancel Save" at bounding box center [756, 749] width 605 height 47
type input "Lids"
type input "Generic 202 Lid"
type input "LID SIL 202 NAC NON-SEALED 080 0215 RED"
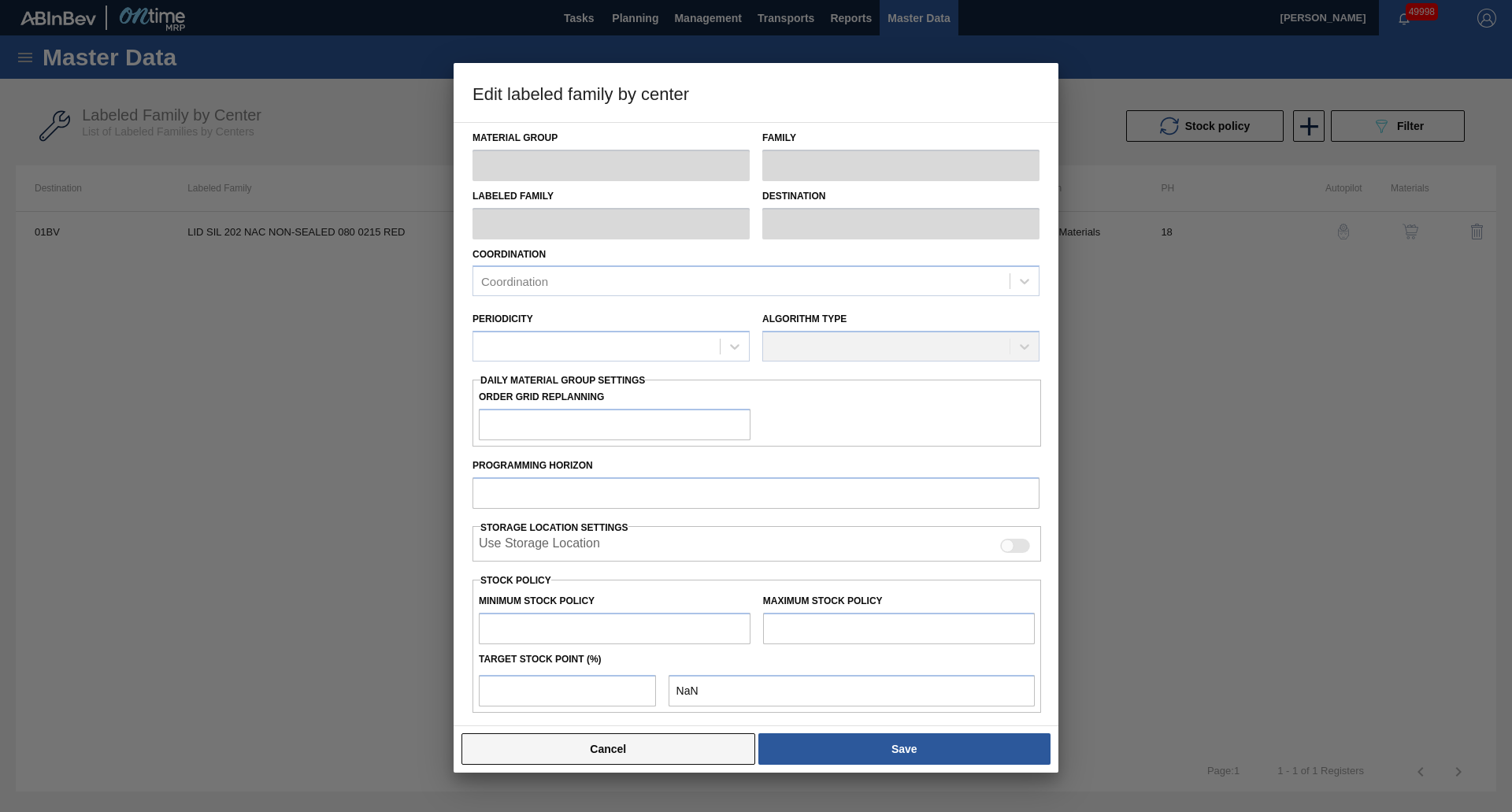
type input "01BV - [GEOGRAPHIC_DATA] Brewery"
type input "0"
type input "18"
type input "273,705"
type input "5,253,600"
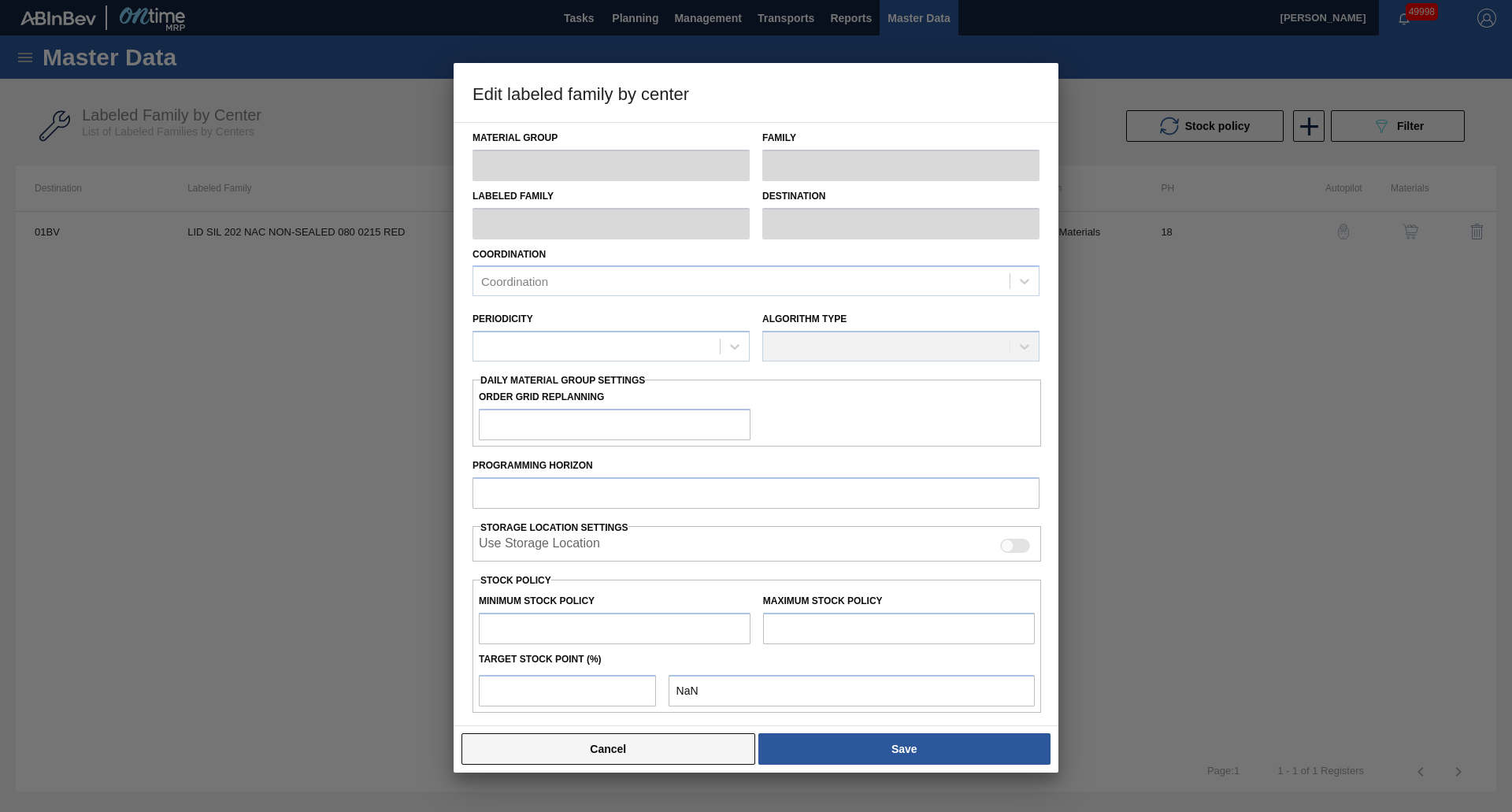
type input "30"
type input "1,767,674"
checkbox input "true"
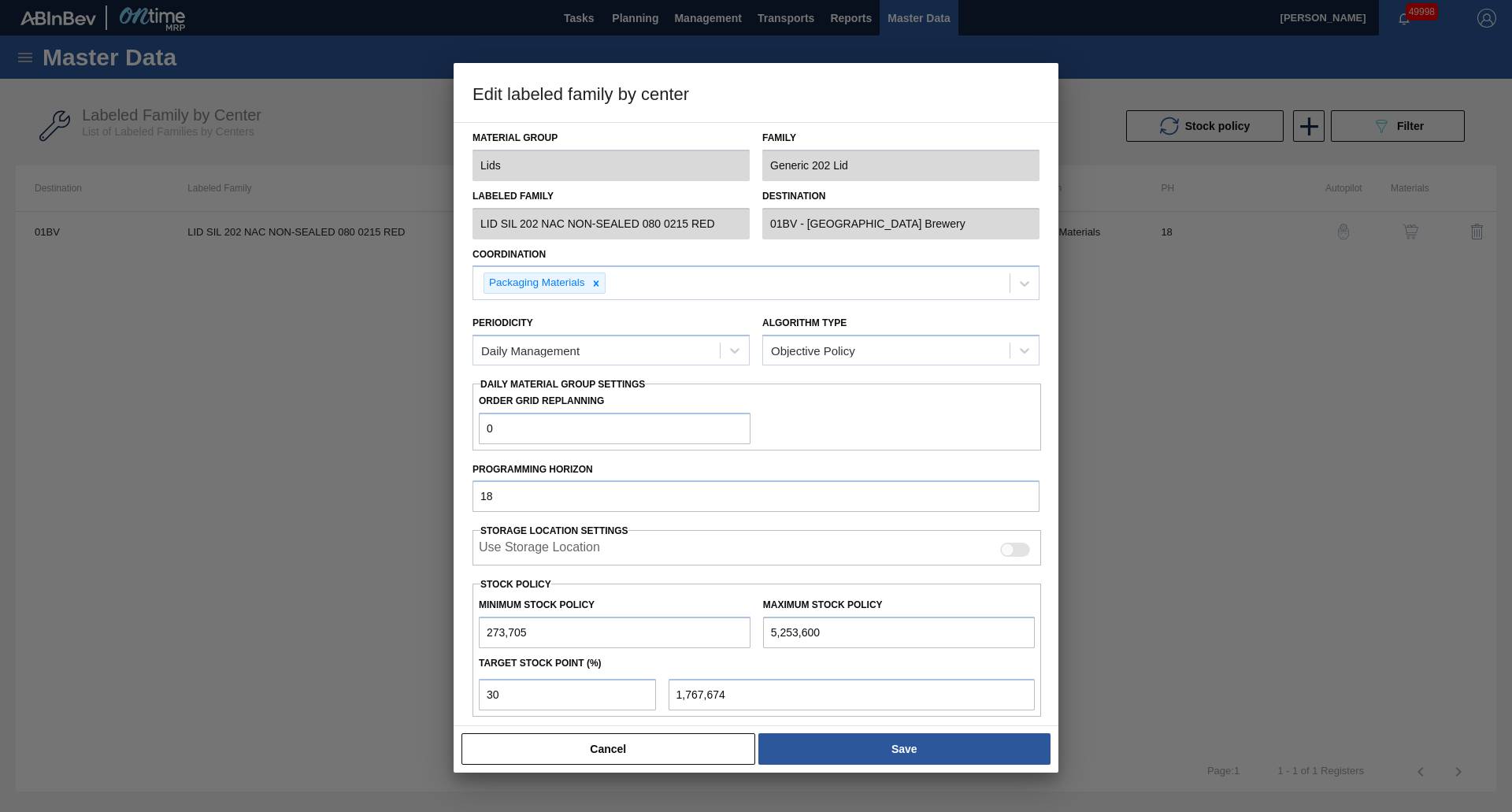
drag, startPoint x: 685, startPoint y: 757, endPoint x: 744, endPoint y: 738, distance: 62.0
click at [685, 756] on button "Cancel" at bounding box center [608, 749] width 294 height 31
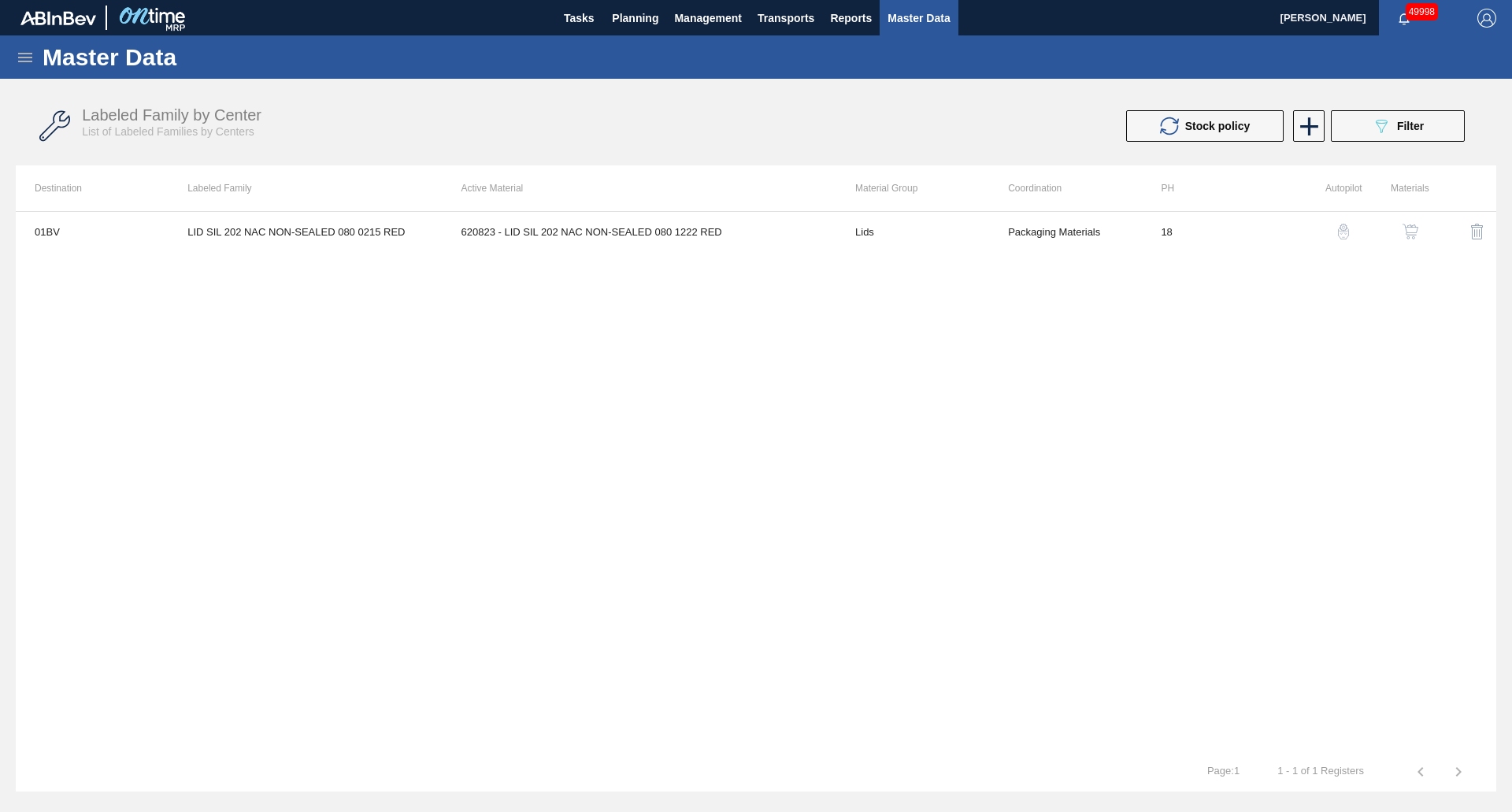
click at [1410, 229] on img "button" at bounding box center [1410, 231] width 16 height 16
